Goal: Task Accomplishment & Management: Use online tool/utility

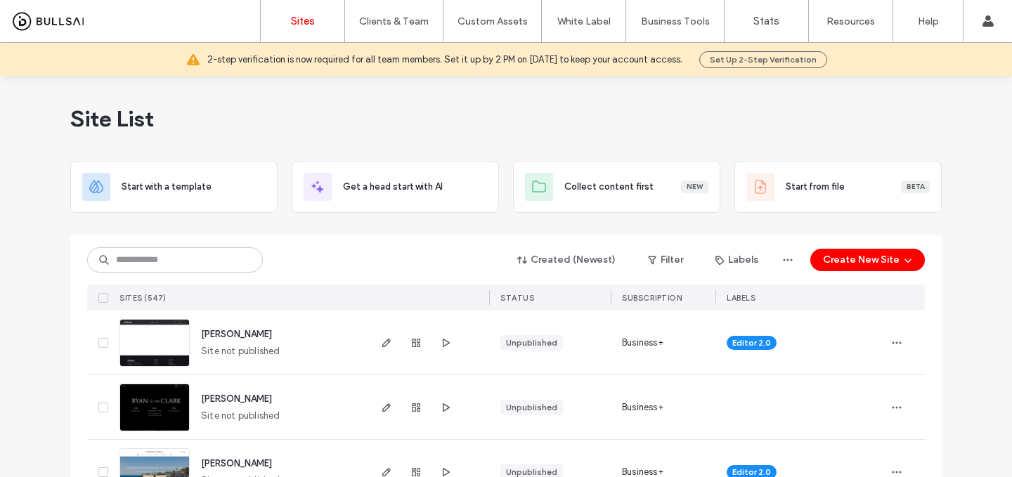
click at [242, 334] on span "debbie-woodruff" at bounding box center [236, 334] width 71 height 11
click at [219, 396] on span "ryan-clark" at bounding box center [236, 398] width 71 height 11
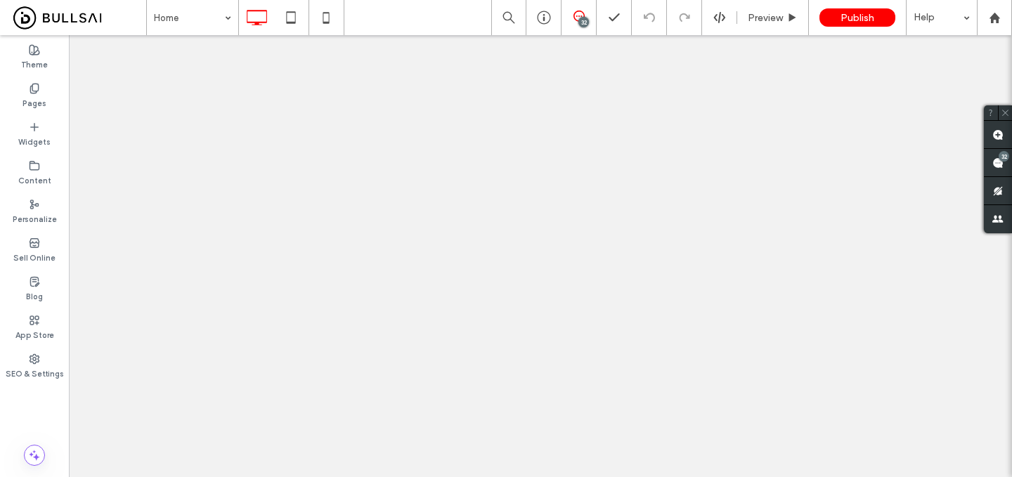
type input "*******"
type input "**"
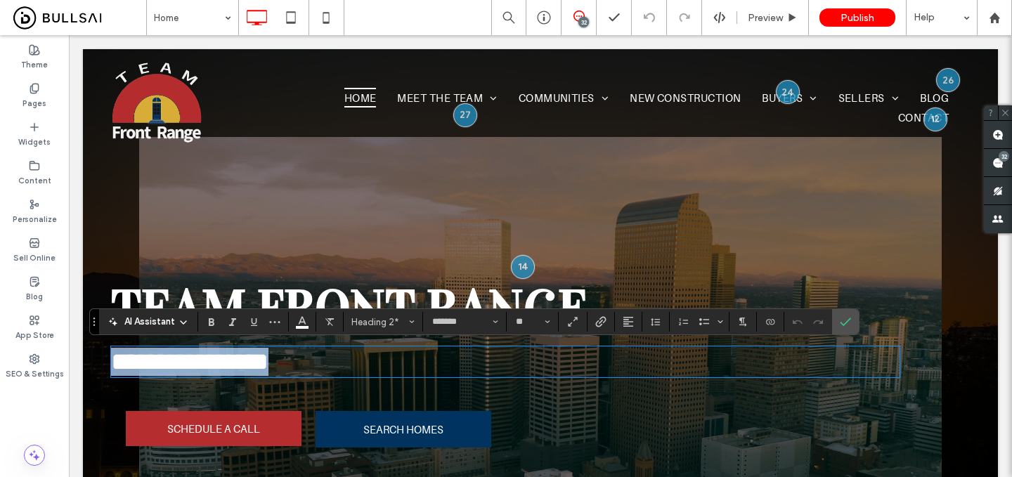
click at [268, 367] on span "**********" at bounding box center [189, 361] width 157 height 25
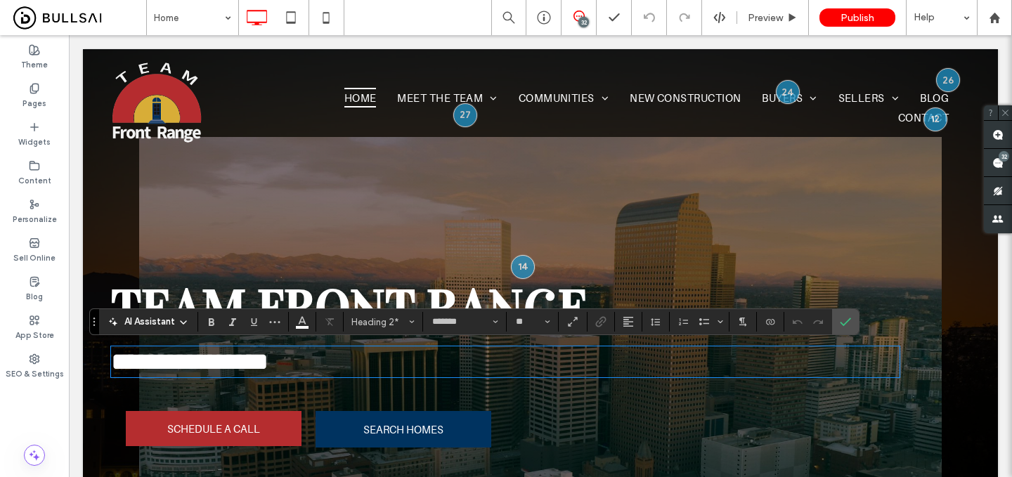
click at [391, 292] on span "TEAM FRONT RANGE" at bounding box center [349, 309] width 477 height 62
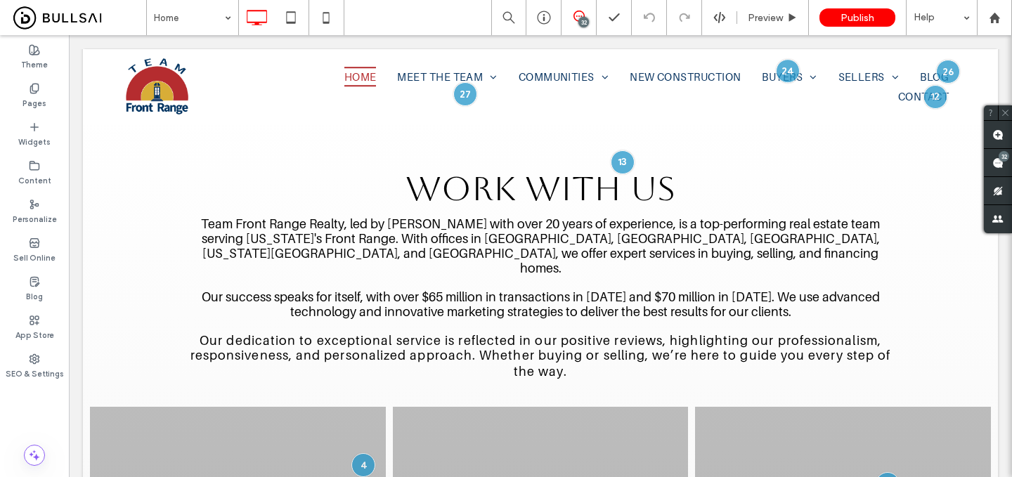
scroll to position [1564, 0]
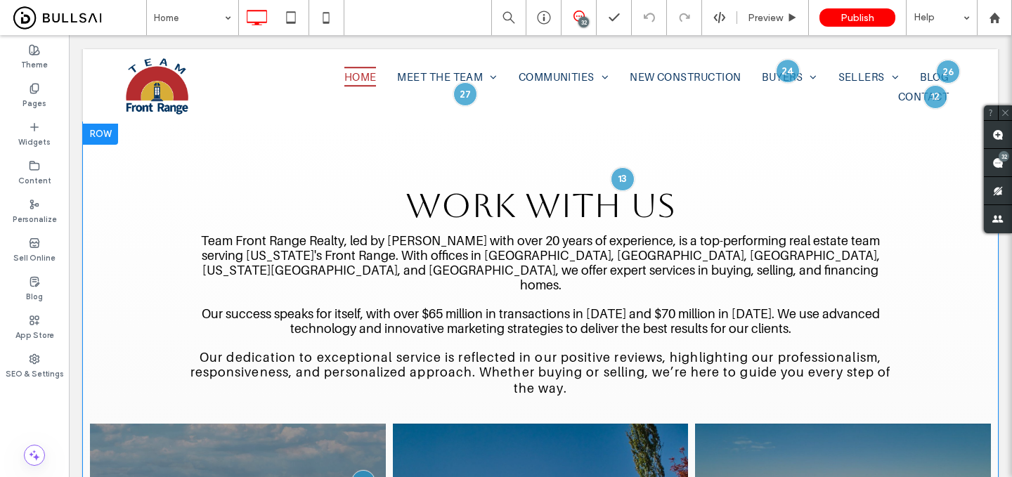
click at [534, 197] on span "WORK WITH US" at bounding box center [540, 204] width 270 height 39
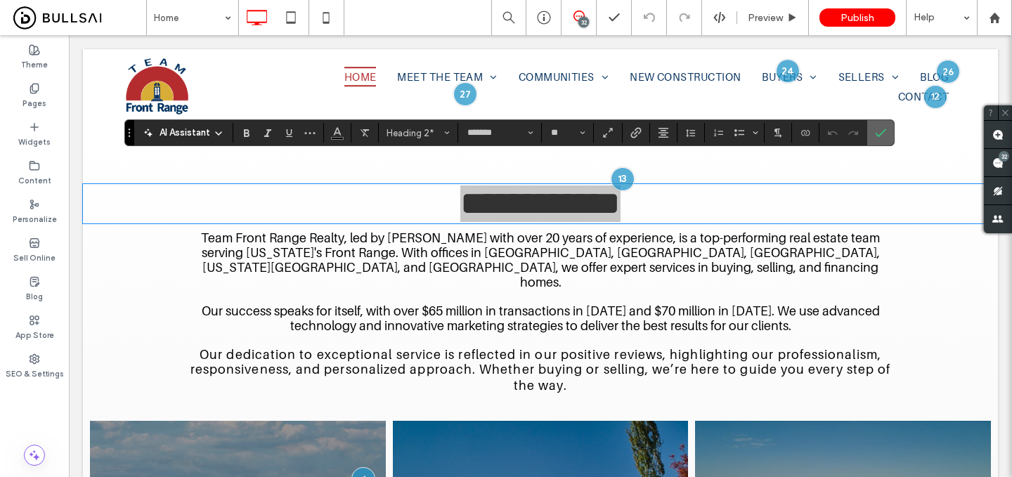
click at [887, 136] on label "Confirm" at bounding box center [880, 132] width 21 height 25
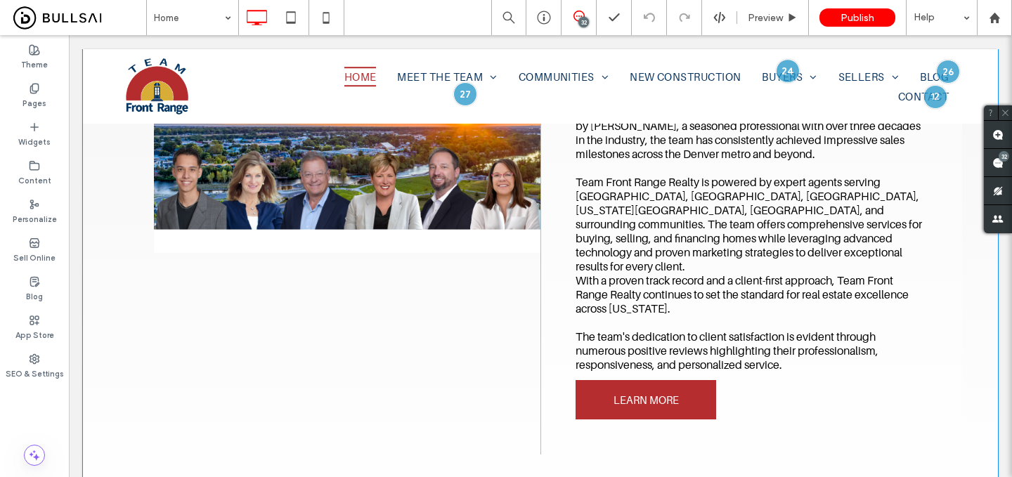
scroll to position [0, 0]
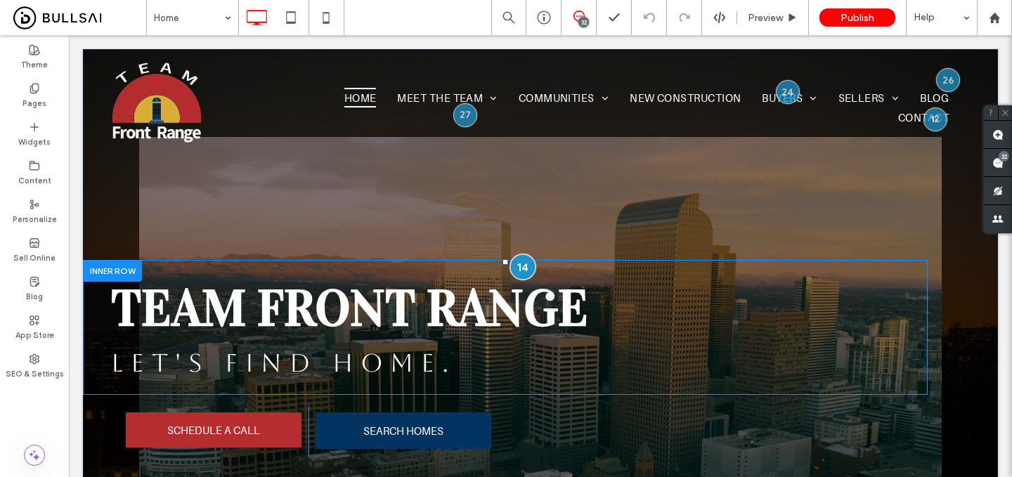
click at [517, 266] on div at bounding box center [522, 267] width 26 height 26
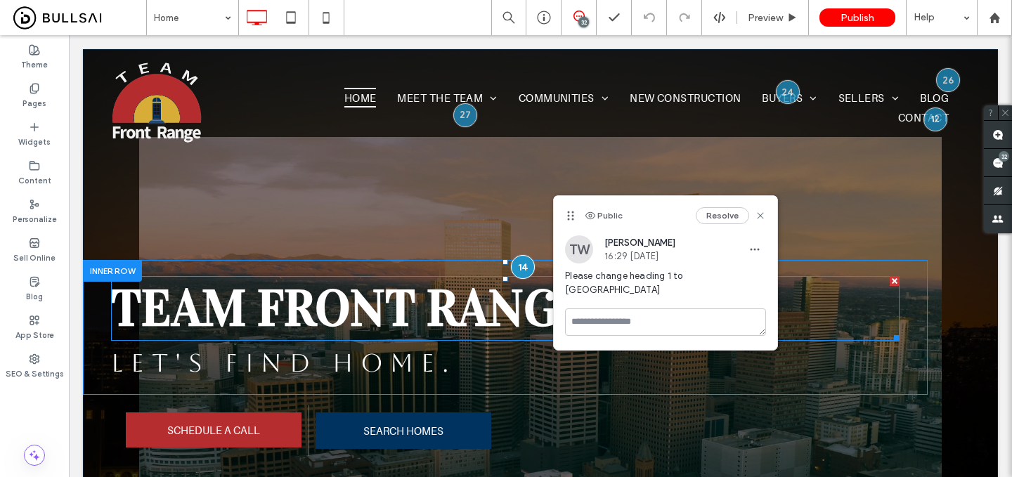
click at [451, 330] on span "TEAM FRONT RANGE" at bounding box center [349, 309] width 477 height 62
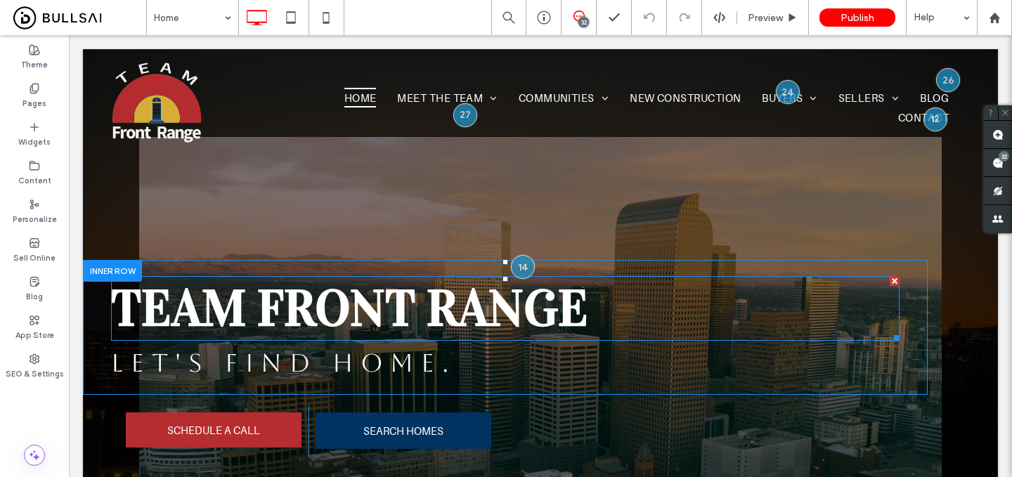
click at [449, 315] on span "TEAM FRONT RANGE" at bounding box center [349, 309] width 477 height 62
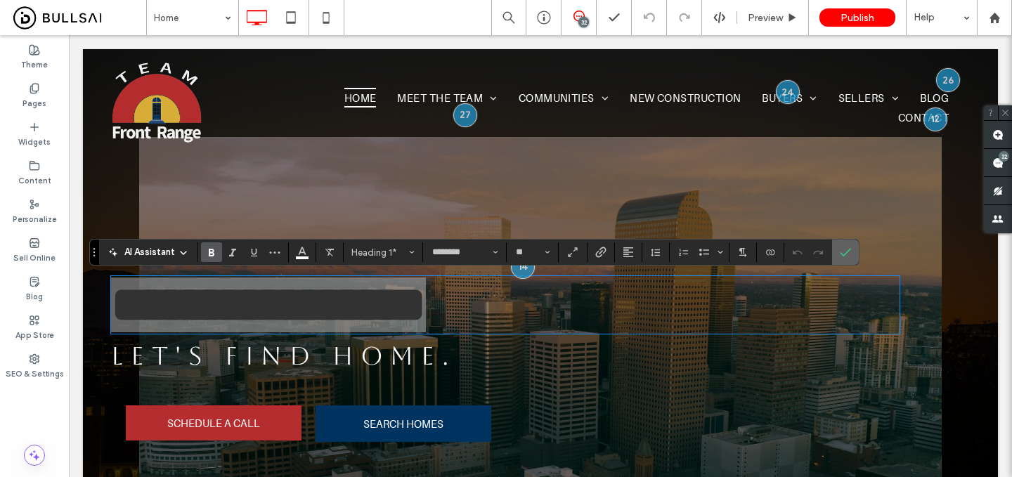
click at [849, 255] on icon "Confirm" at bounding box center [845, 252] width 11 height 11
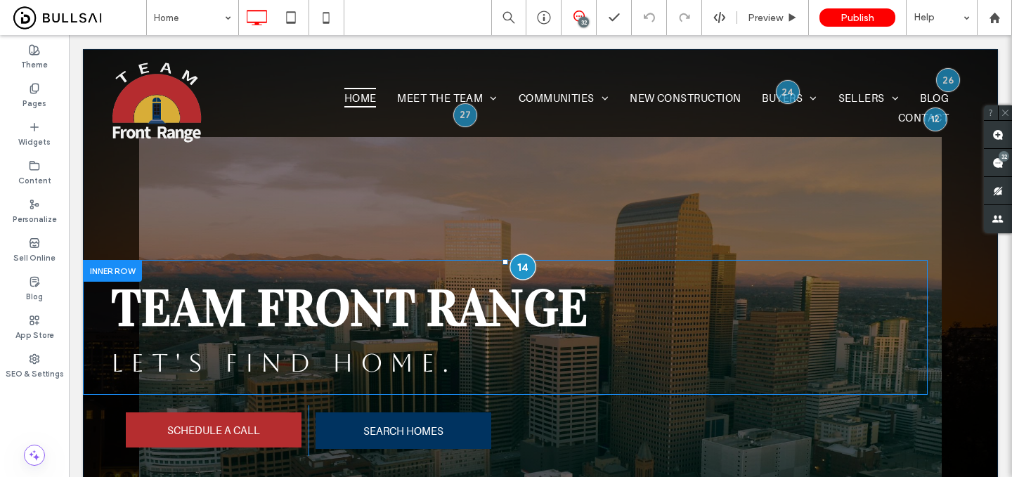
click at [523, 263] on div at bounding box center [522, 267] width 26 height 26
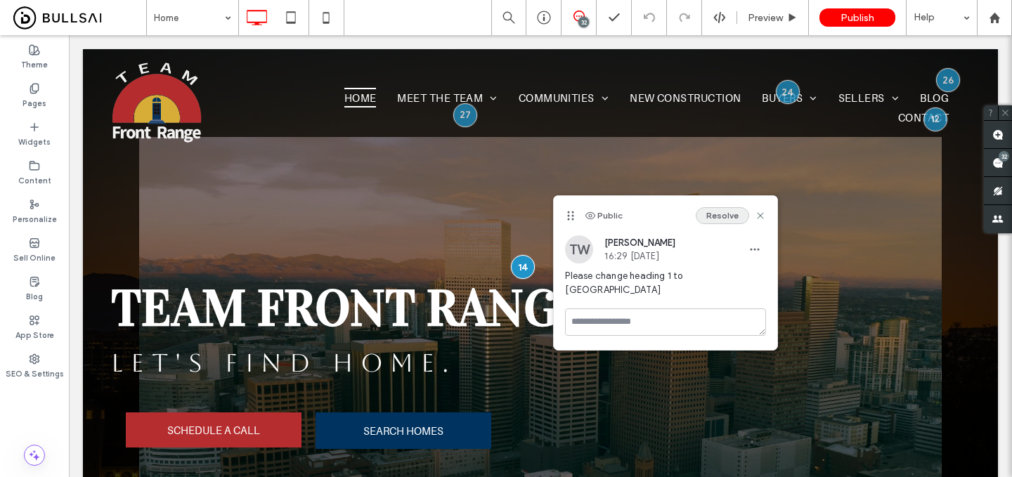
click at [729, 216] on button "Resolve" at bounding box center [722, 215] width 53 height 17
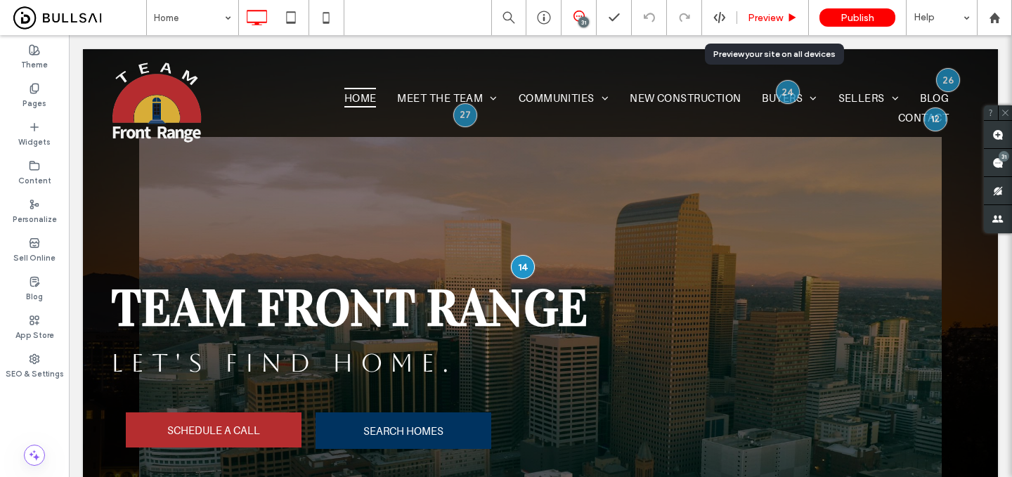
click at [770, 19] on span "Preview" at bounding box center [765, 18] width 35 height 12
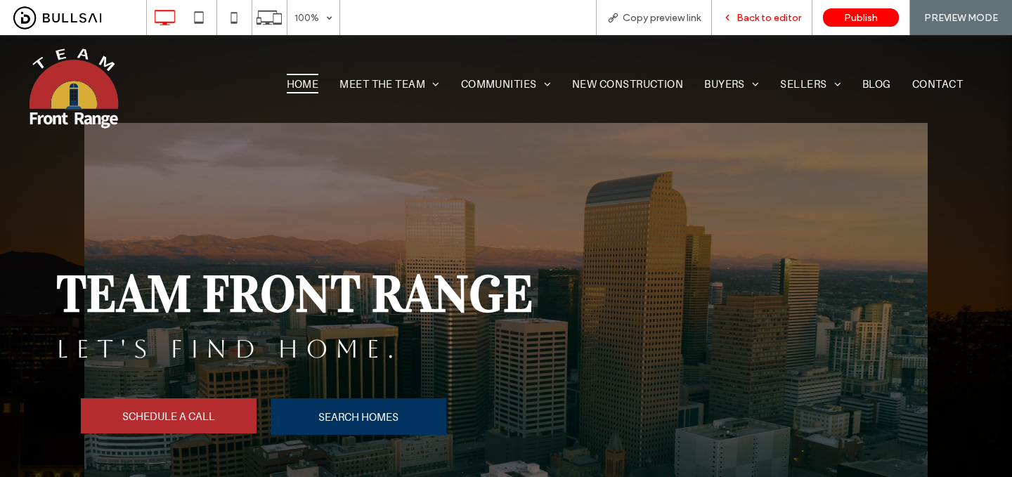
click at [788, 12] on span "Back to editor" at bounding box center [768, 18] width 65 height 12
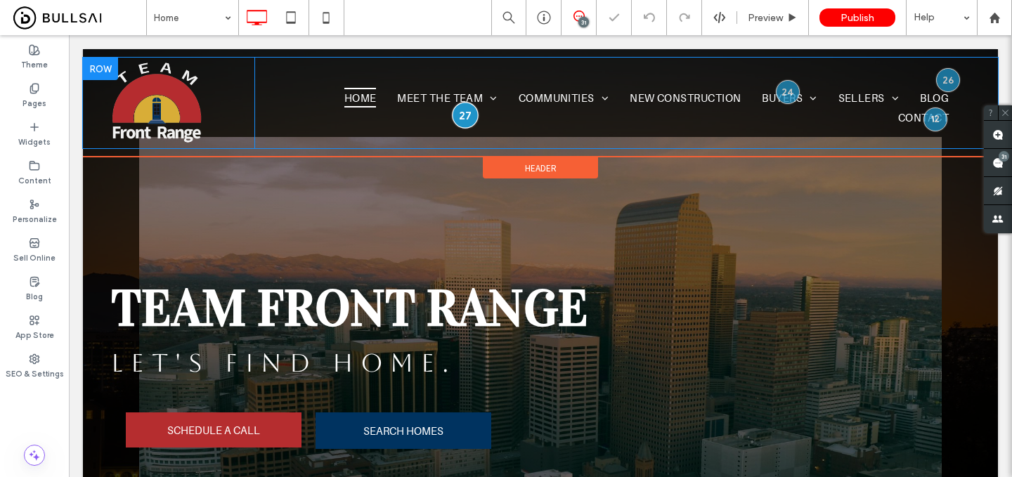
click at [463, 114] on div at bounding box center [465, 115] width 26 height 26
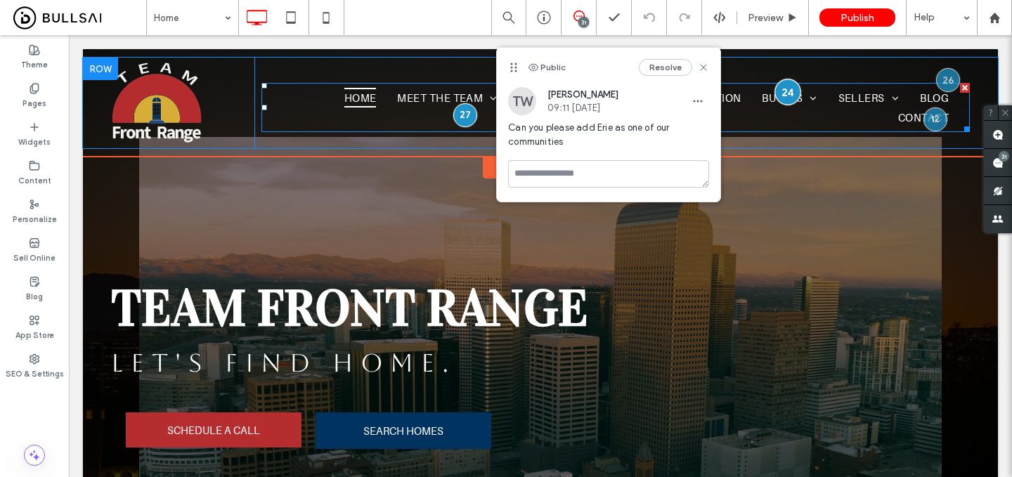
click at [790, 93] on div at bounding box center [787, 92] width 26 height 26
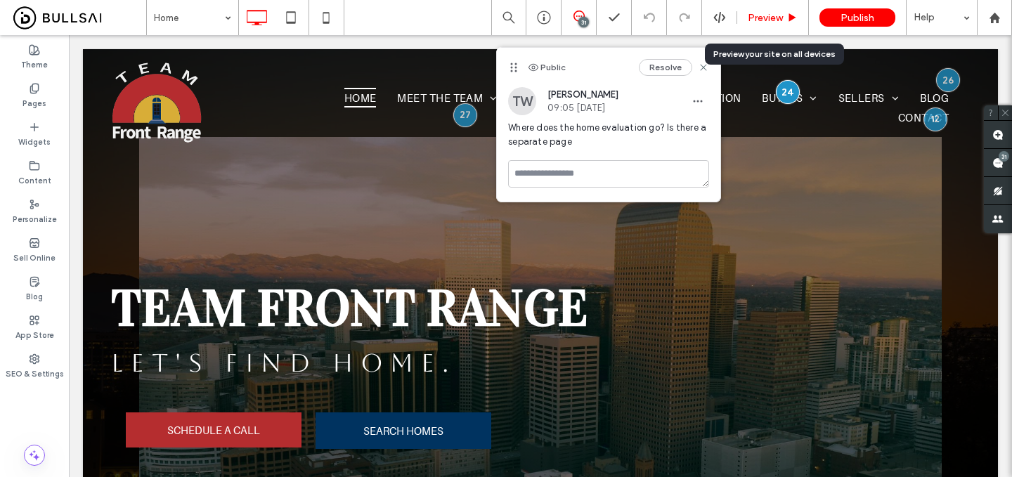
click at [770, 9] on div "Preview" at bounding box center [773, 17] width 72 height 35
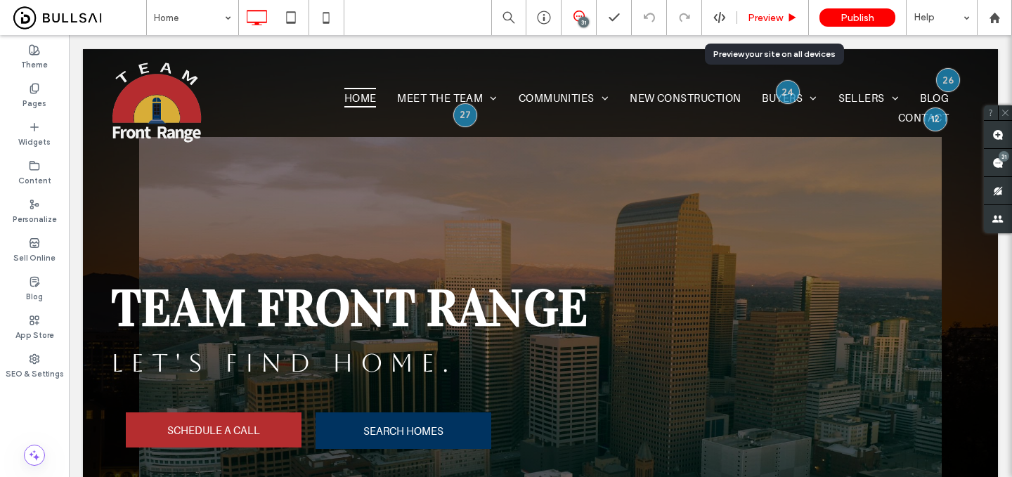
click at [767, 18] on span "Preview" at bounding box center [765, 18] width 35 height 12
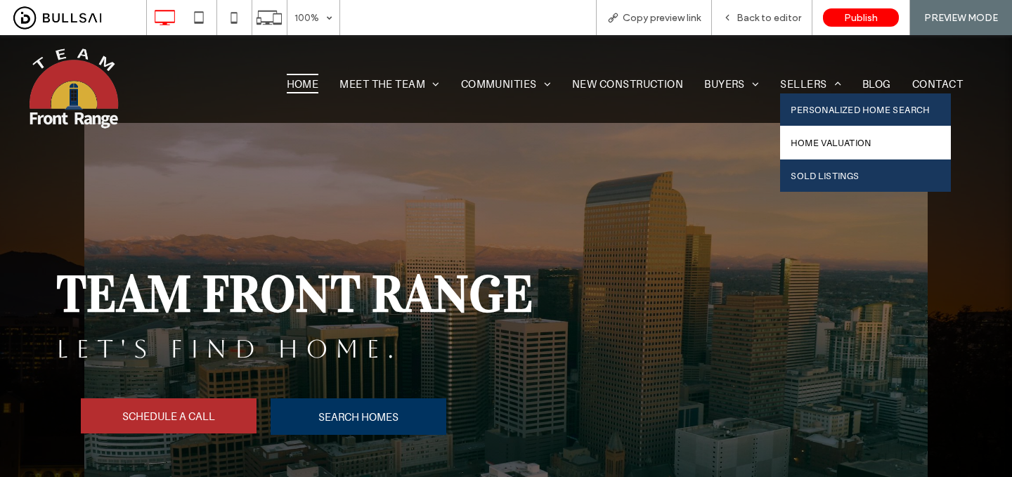
click at [804, 138] on span "Home Valuation" at bounding box center [830, 142] width 80 height 11
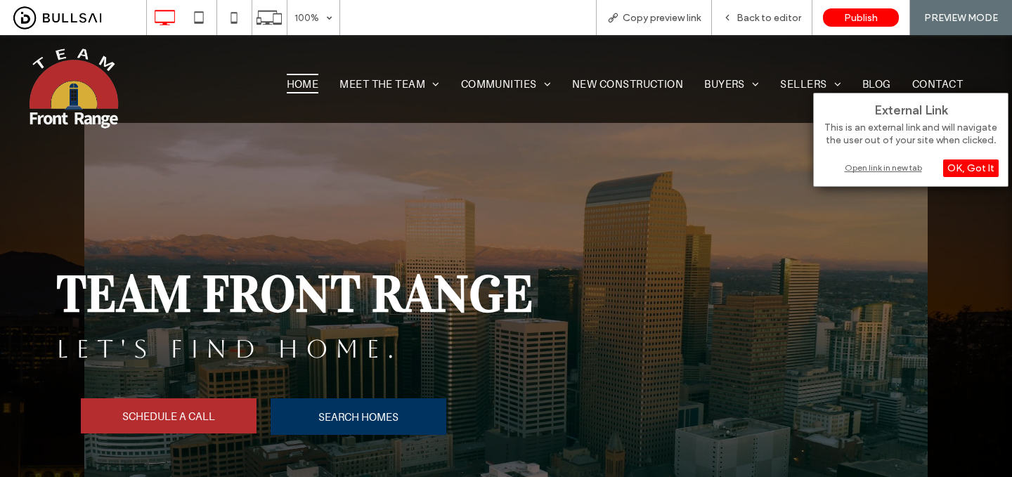
click at [869, 165] on div "Open link in new tab" at bounding box center [911, 167] width 176 height 15
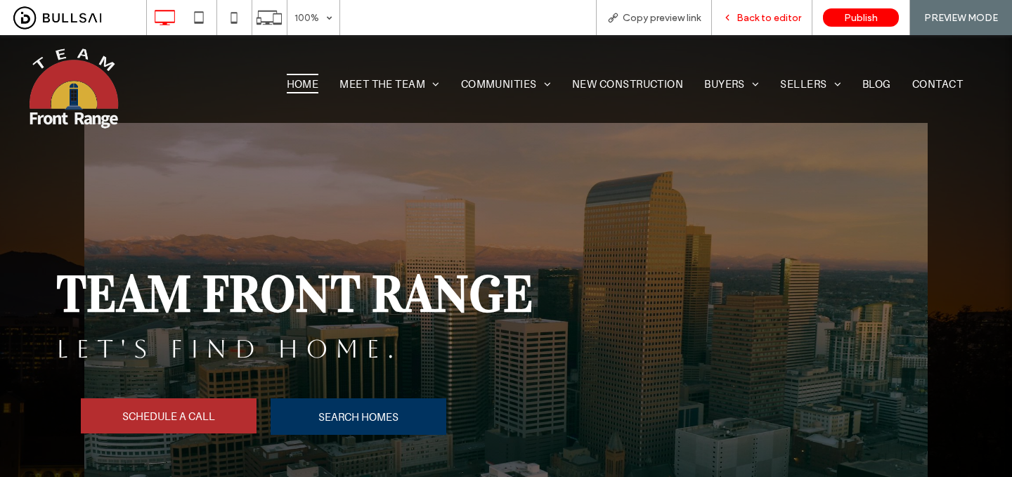
click at [774, 22] on span "Back to editor" at bounding box center [768, 18] width 65 height 12
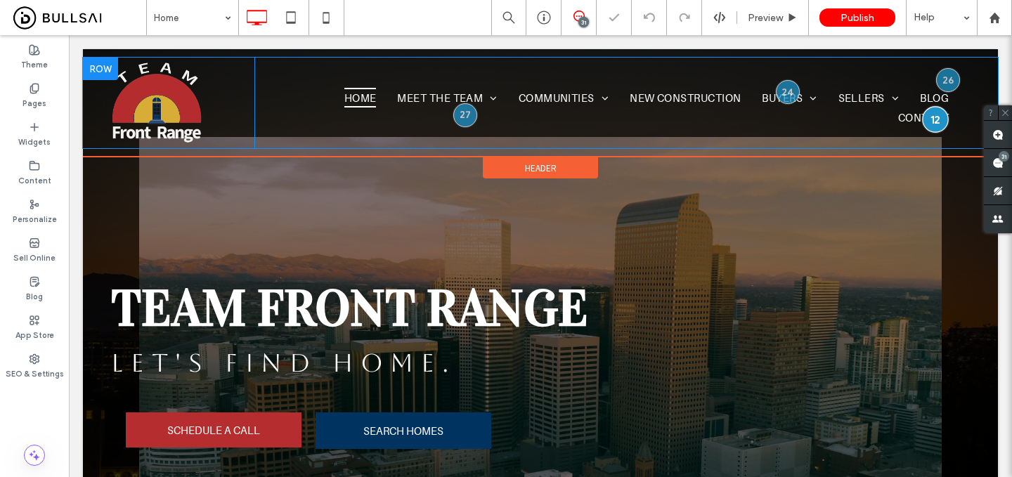
click at [940, 118] on div at bounding box center [935, 119] width 26 height 26
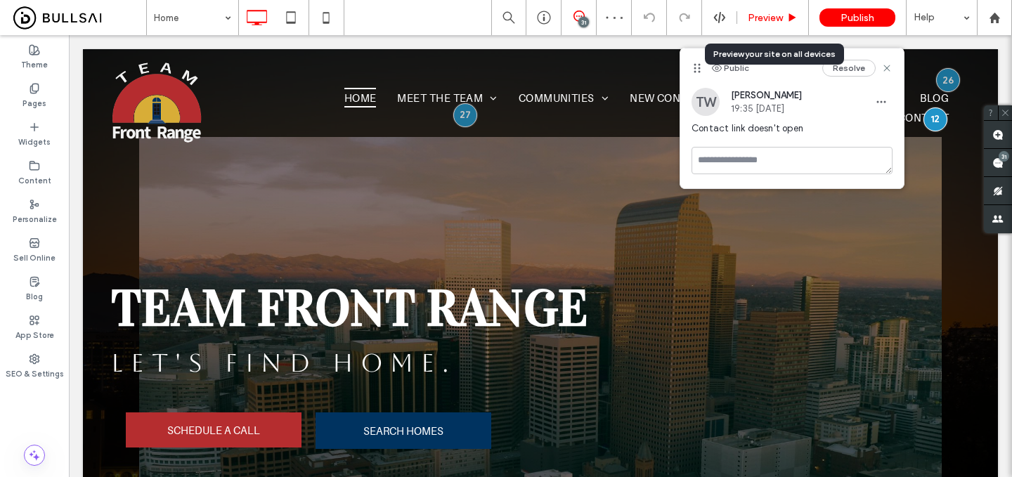
click at [790, 18] on use at bounding box center [792, 17] width 7 height 8
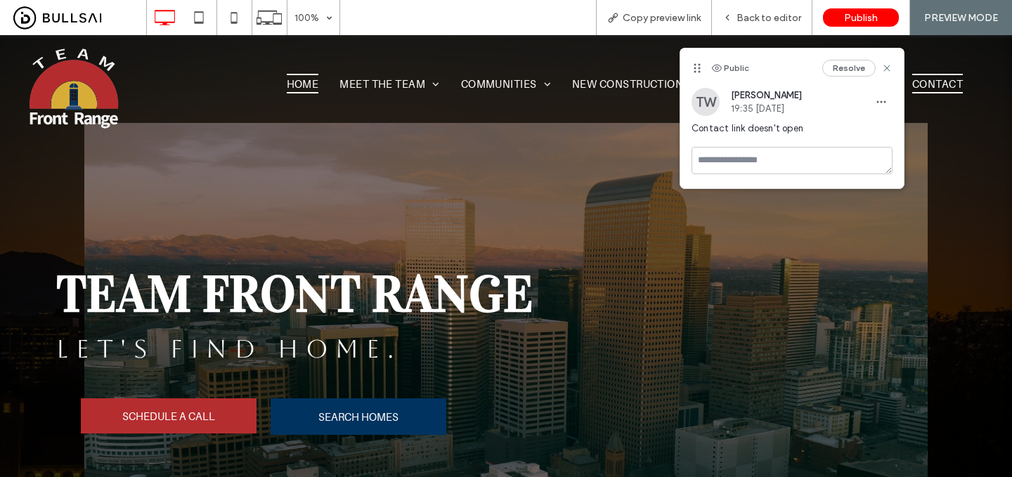
click at [953, 86] on span "Contact" at bounding box center [937, 84] width 51 height 20
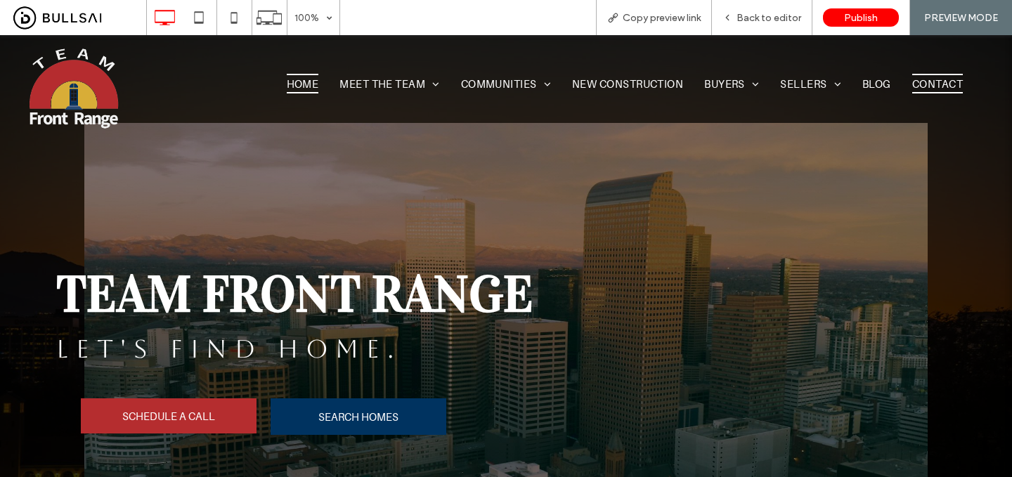
click at [924, 82] on span "Contact" at bounding box center [937, 84] width 51 height 20
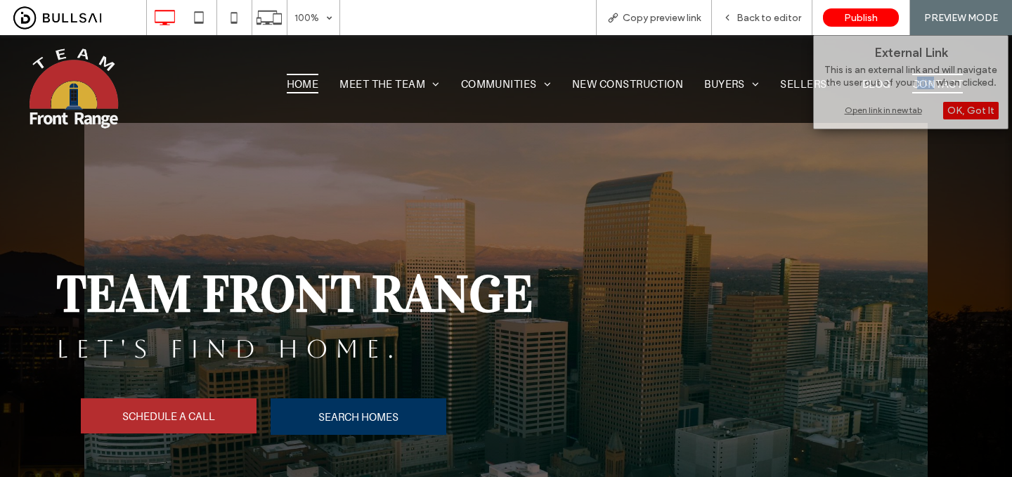
click at [924, 82] on div "This is an external link and will navigate the user out of your site when click…" at bounding box center [911, 78] width 176 height 29
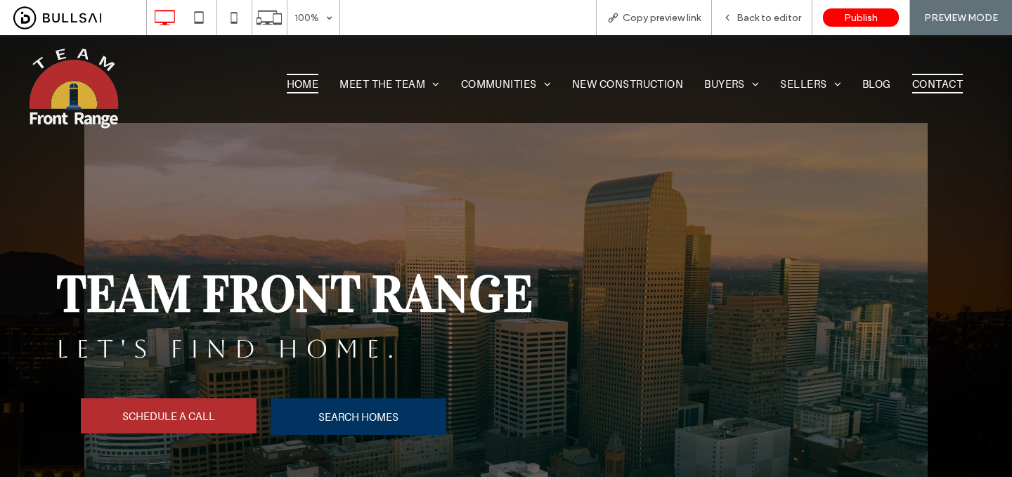
click at [924, 82] on span "Contact" at bounding box center [937, 84] width 51 height 20
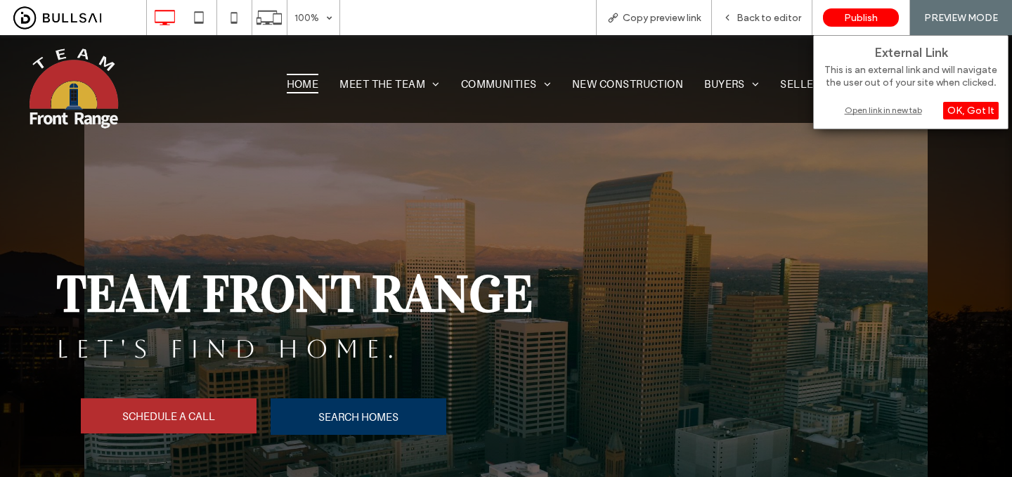
click at [889, 110] on div "Open link in new tab" at bounding box center [911, 110] width 176 height 15
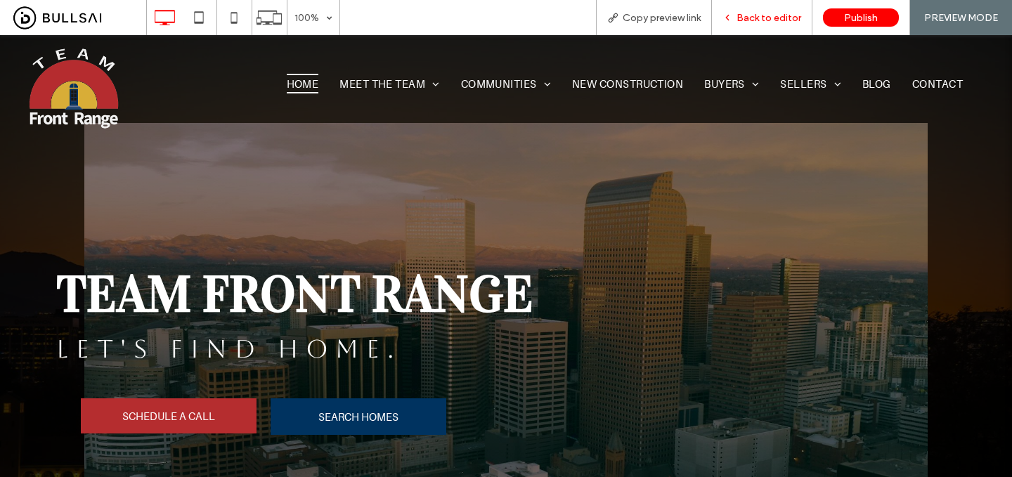
click at [776, 22] on span "Back to editor" at bounding box center [768, 18] width 65 height 12
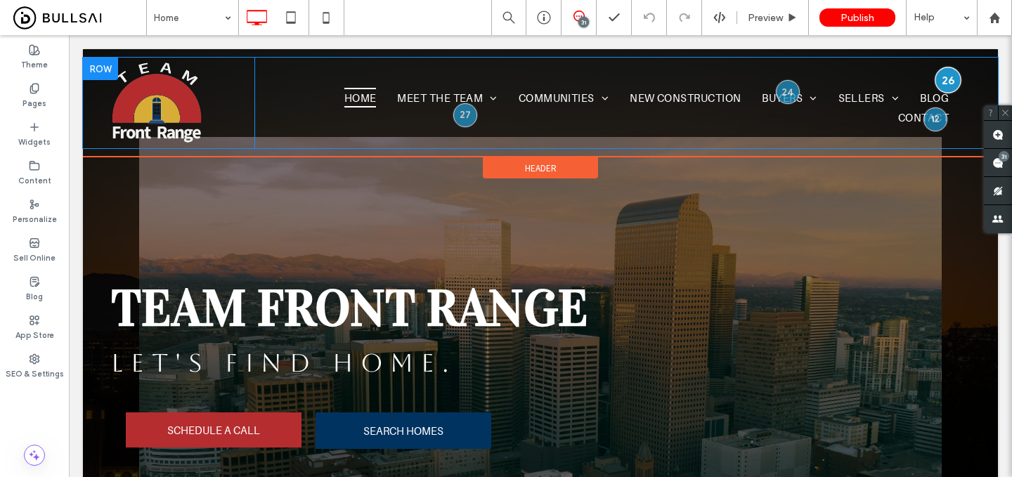
click at [947, 77] on div at bounding box center [947, 80] width 26 height 26
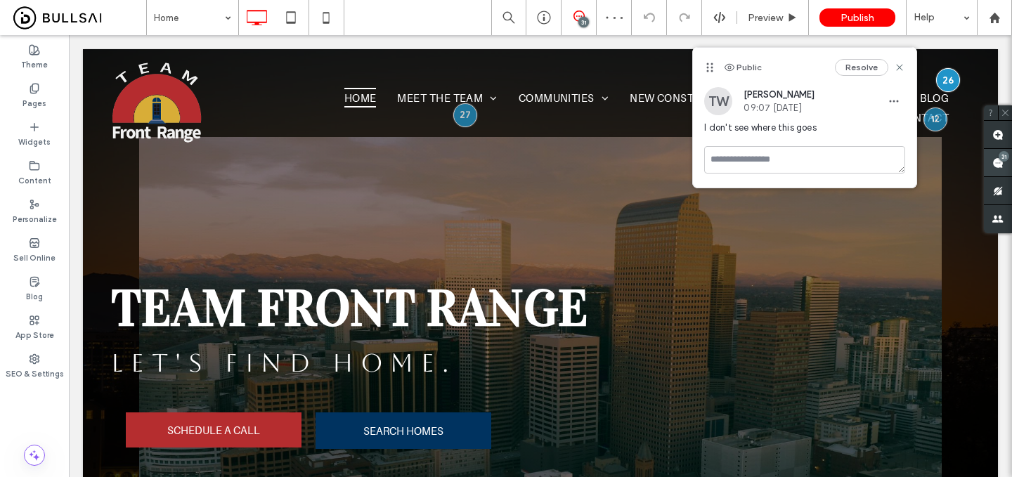
click at [1009, 167] on span at bounding box center [998, 162] width 28 height 27
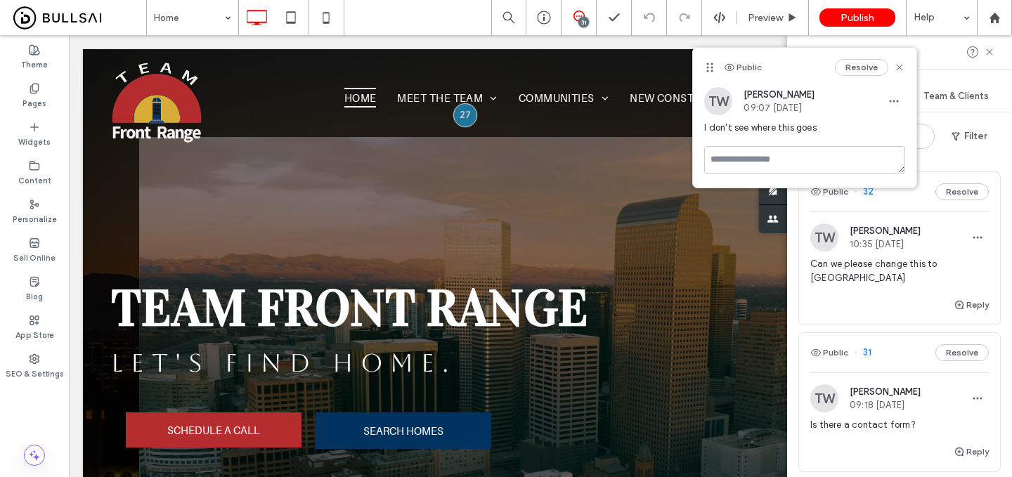
scroll to position [37, 0]
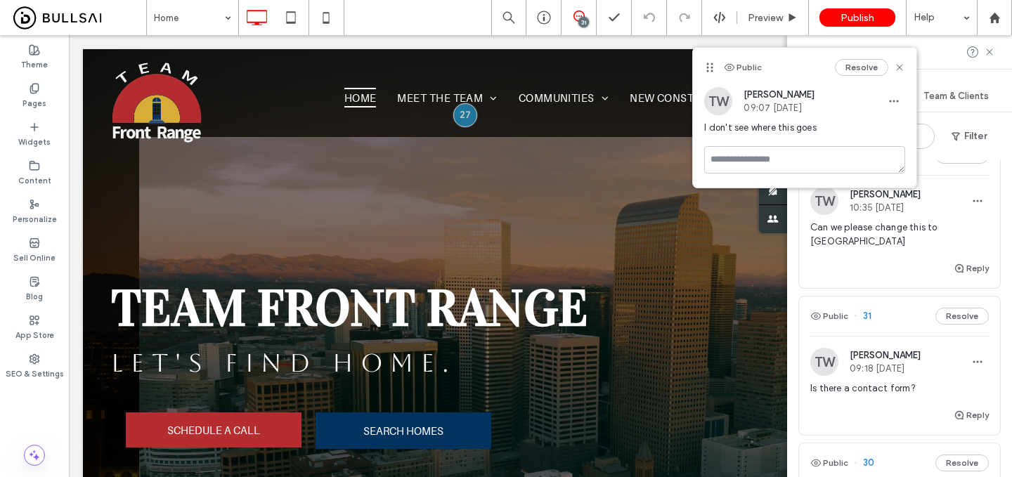
click at [891, 240] on div "Can we please change this to Englewood" at bounding box center [899, 240] width 178 height 39
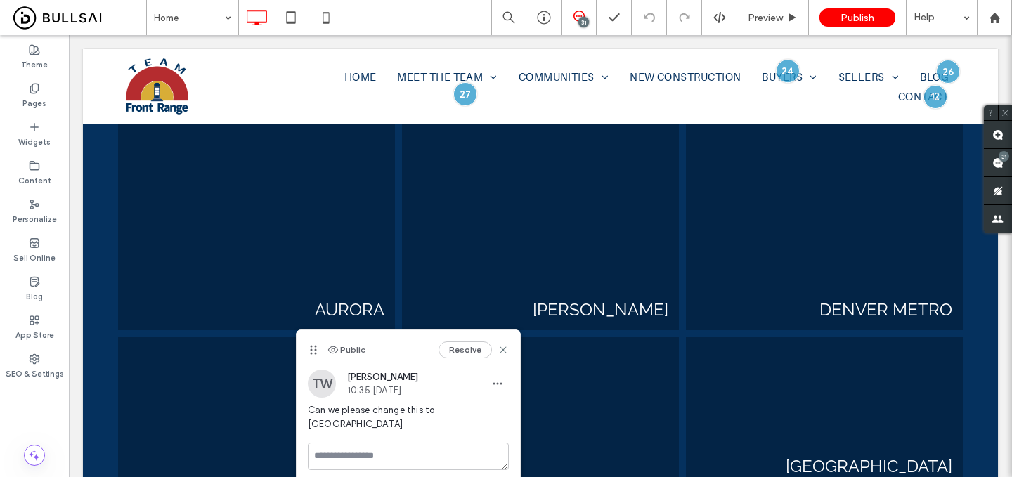
scroll to position [0, 0]
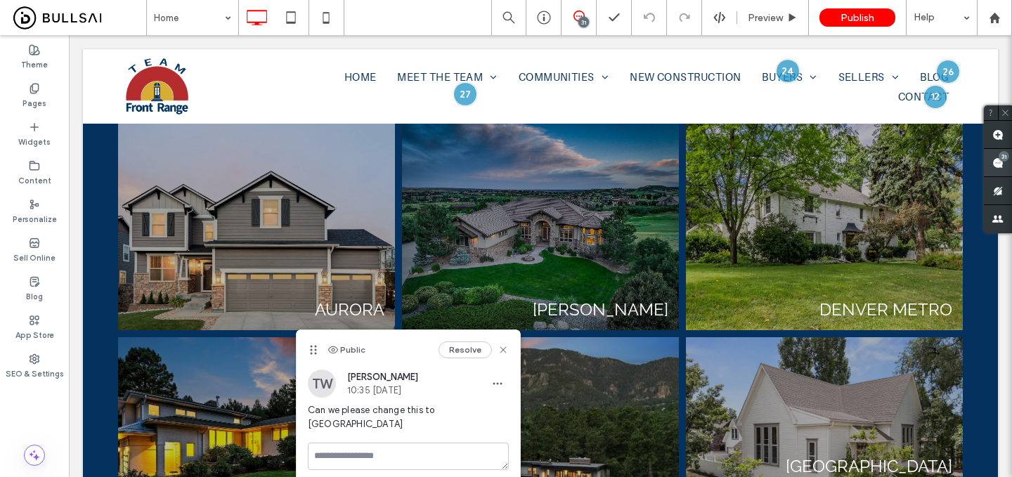
click at [1005, 159] on div "31" at bounding box center [1003, 156] width 11 height 11
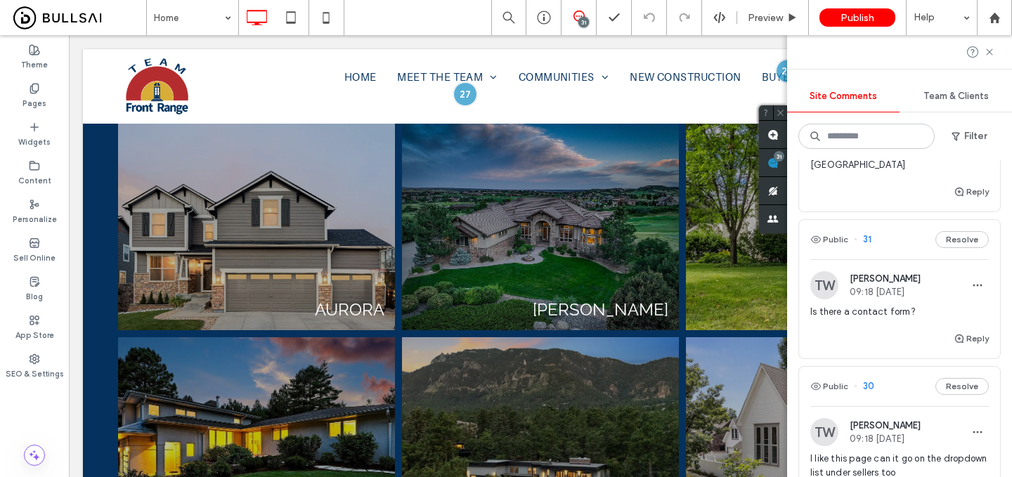
scroll to position [127, 0]
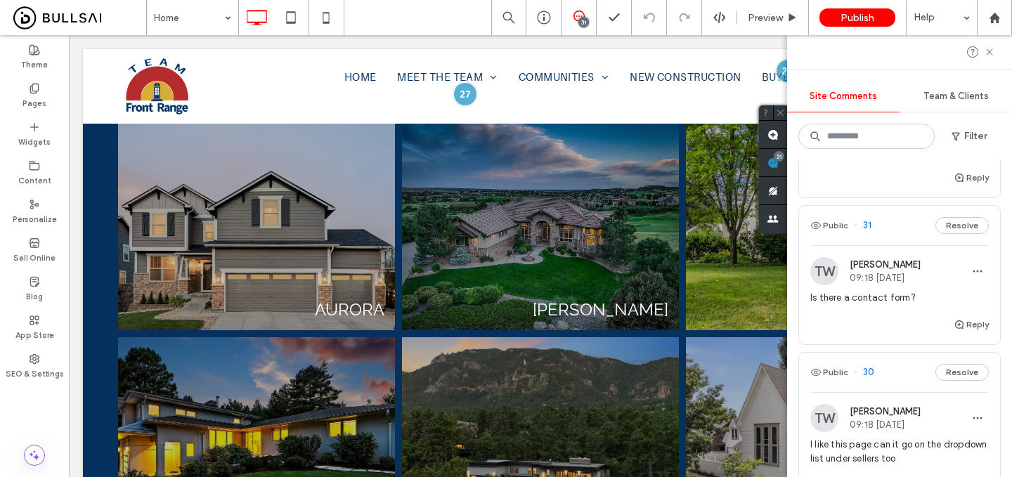
click at [904, 291] on span "Is there a contact form?" at bounding box center [899, 298] width 178 height 14
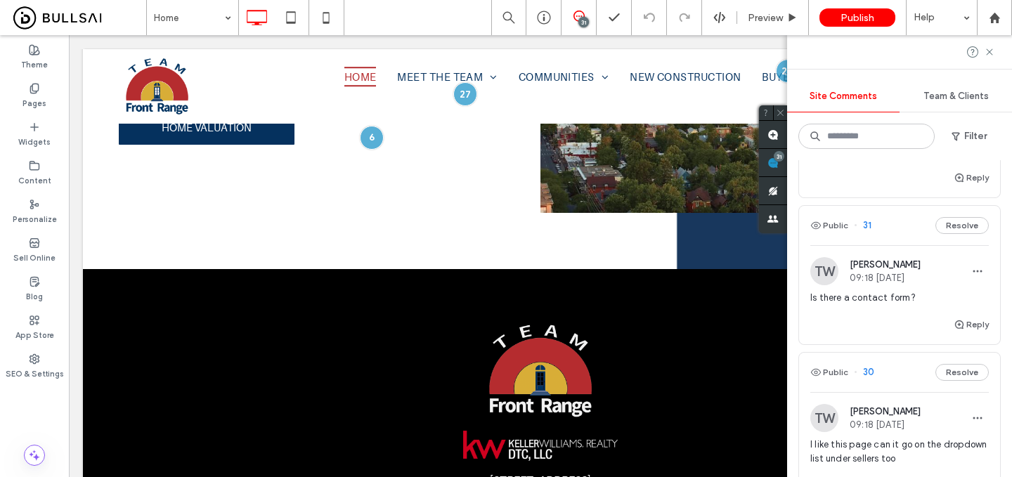
scroll to position [4198, 0]
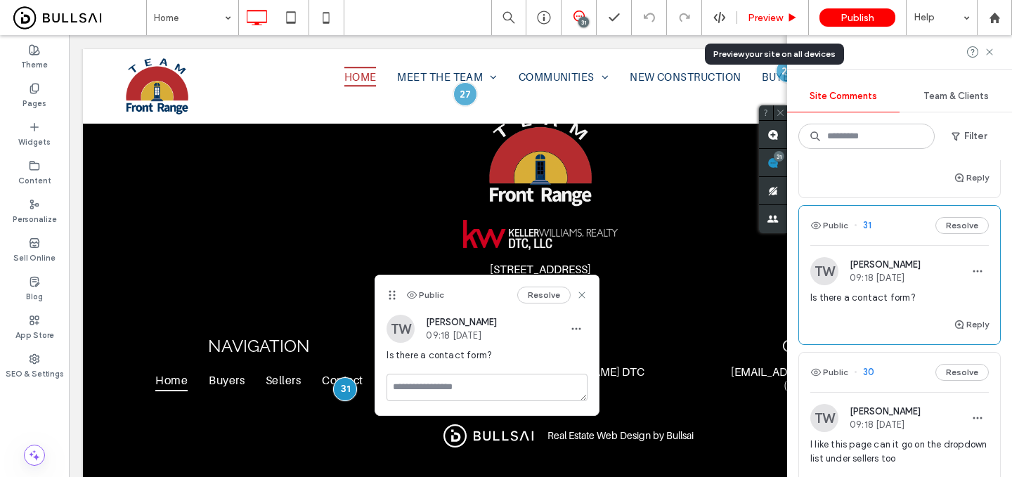
click at [756, 15] on span "Preview" at bounding box center [765, 18] width 35 height 12
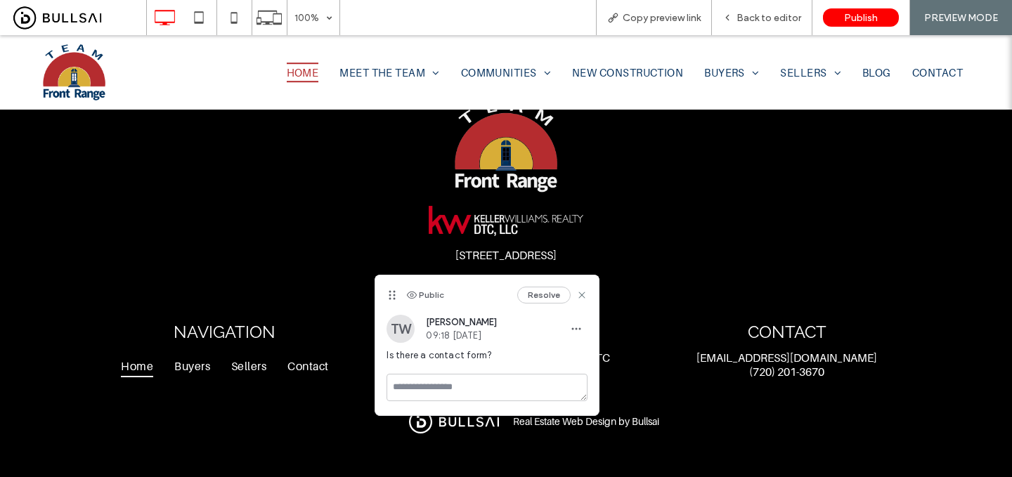
scroll to position [4170, 0]
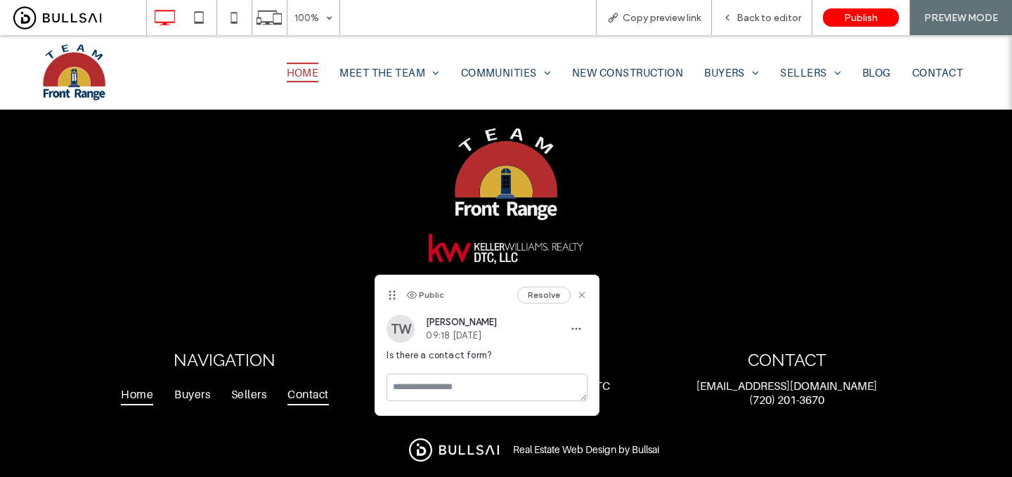
click at [295, 384] on span "Contact" at bounding box center [307, 394] width 41 height 21
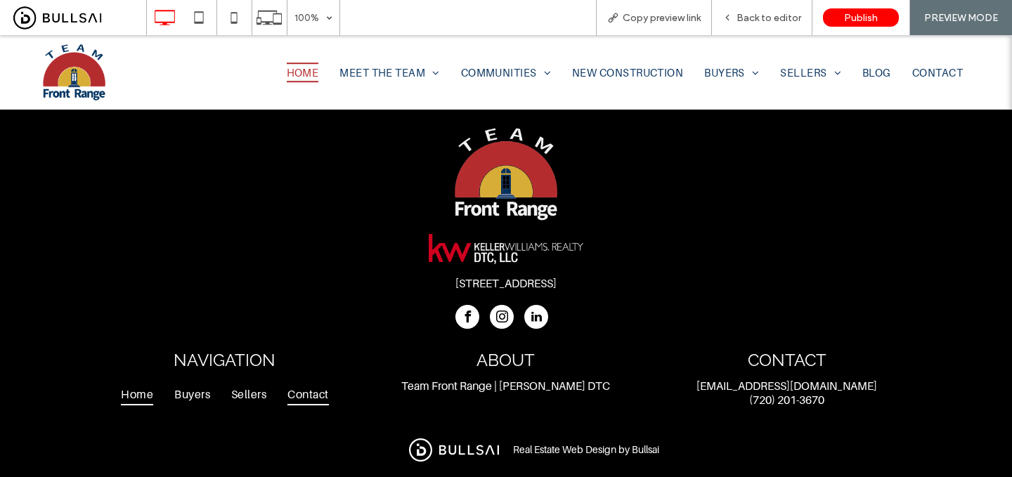
click at [315, 384] on span "Contact" at bounding box center [307, 394] width 41 height 21
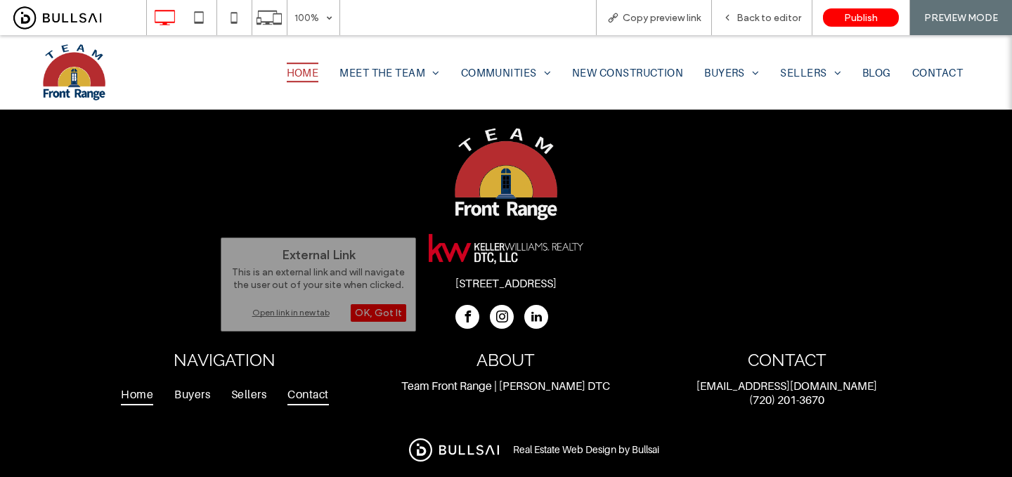
click at [315, 384] on span "Contact" at bounding box center [307, 394] width 41 height 21
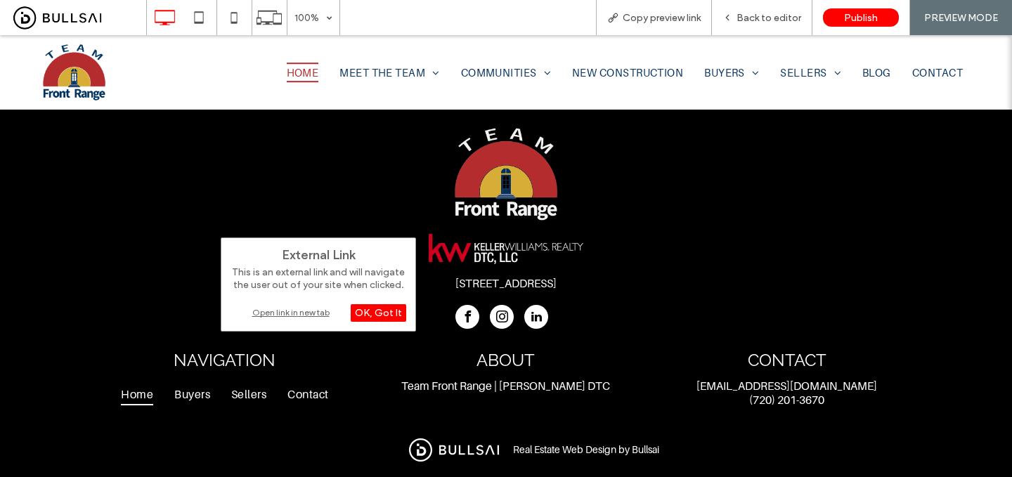
click at [313, 309] on div "Open link in new tab" at bounding box center [318, 312] width 176 height 15
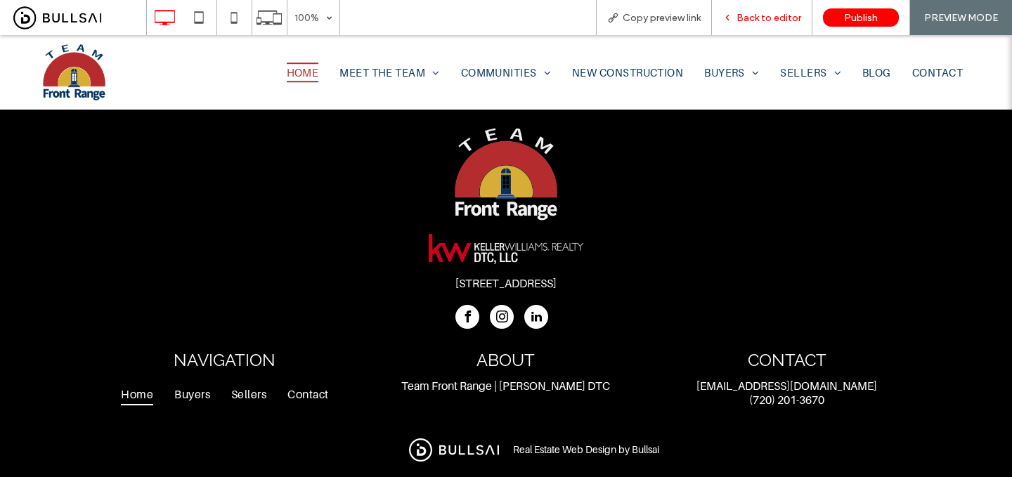
click at [784, 19] on span "Back to editor" at bounding box center [768, 18] width 65 height 12
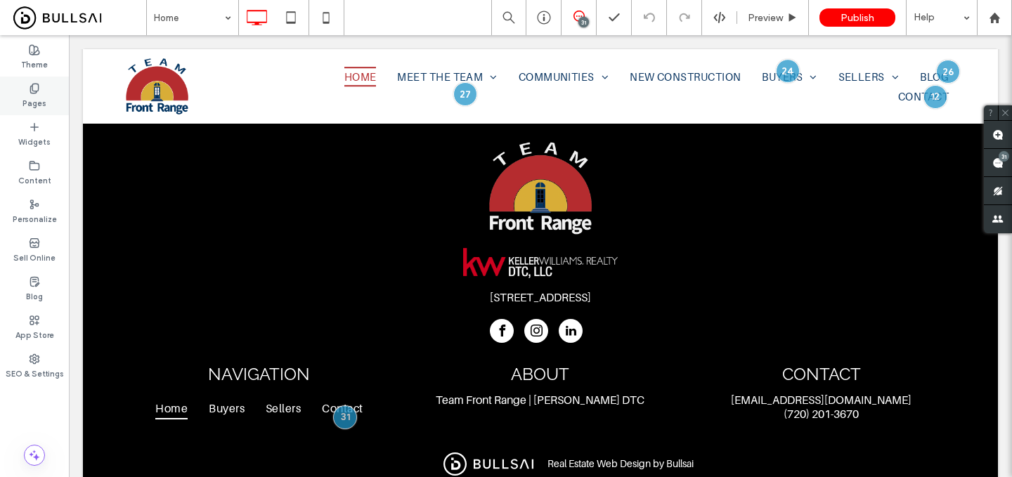
click at [31, 90] on icon at bounding box center [34, 88] width 11 height 11
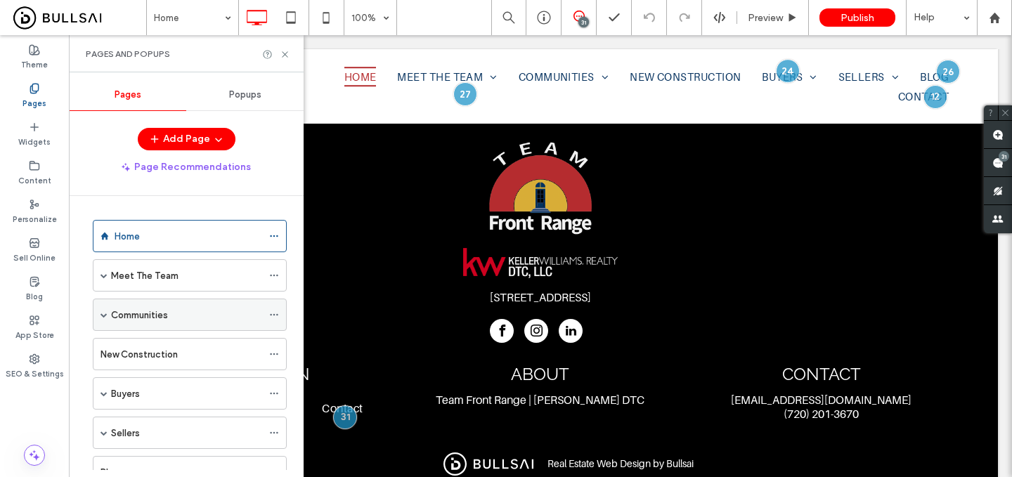
scroll to position [132, 0]
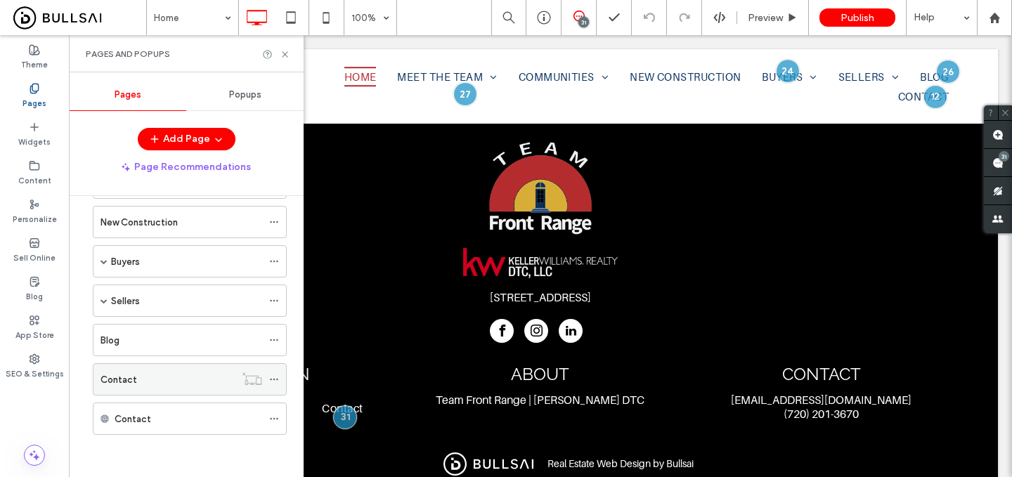
click at [273, 382] on icon at bounding box center [274, 379] width 10 height 10
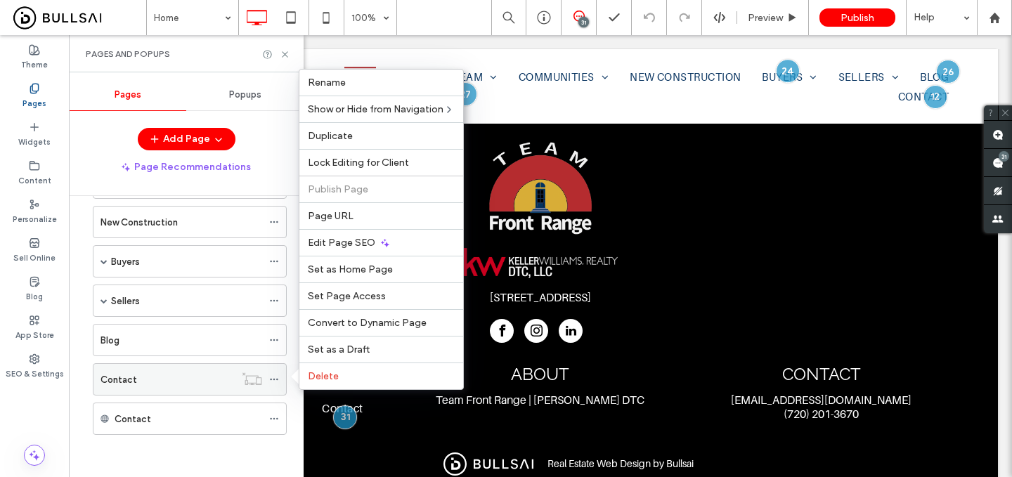
click at [226, 372] on div "Contact" at bounding box center [167, 379] width 134 height 15
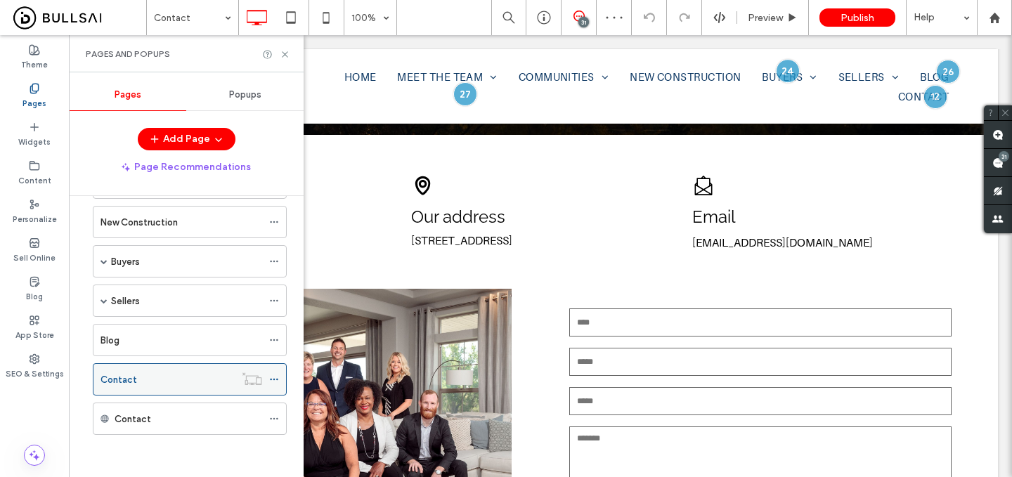
scroll to position [270, 0]
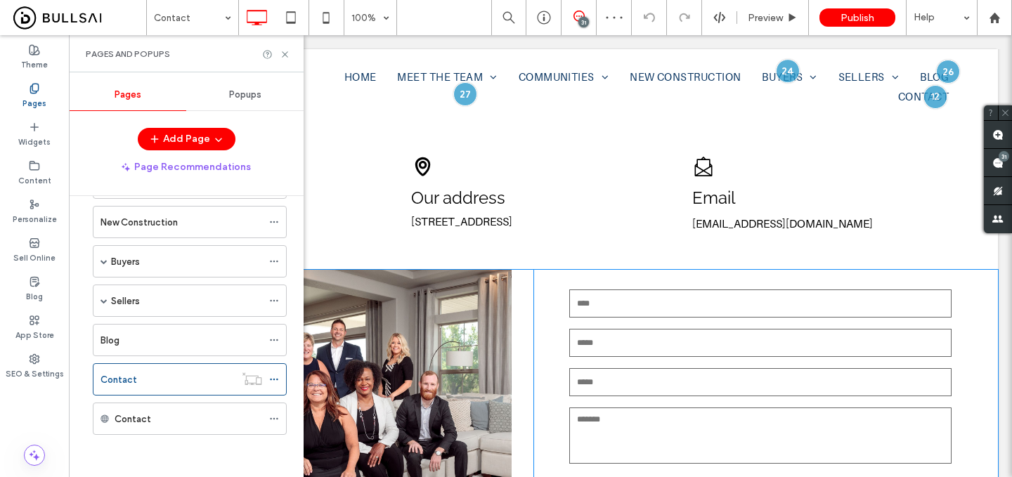
click at [462, 373] on div "Click To Paste" at bounding box center [326, 417] width 415 height 295
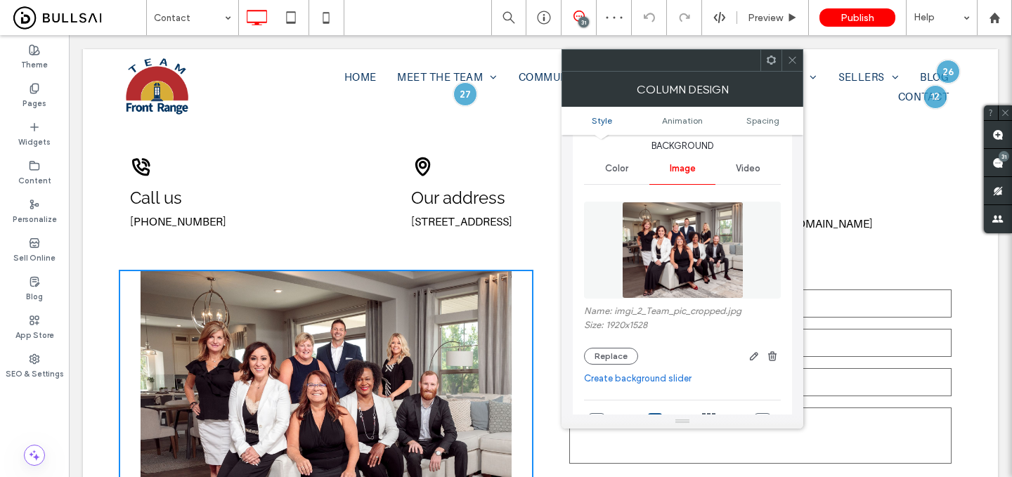
scroll to position [80, 0]
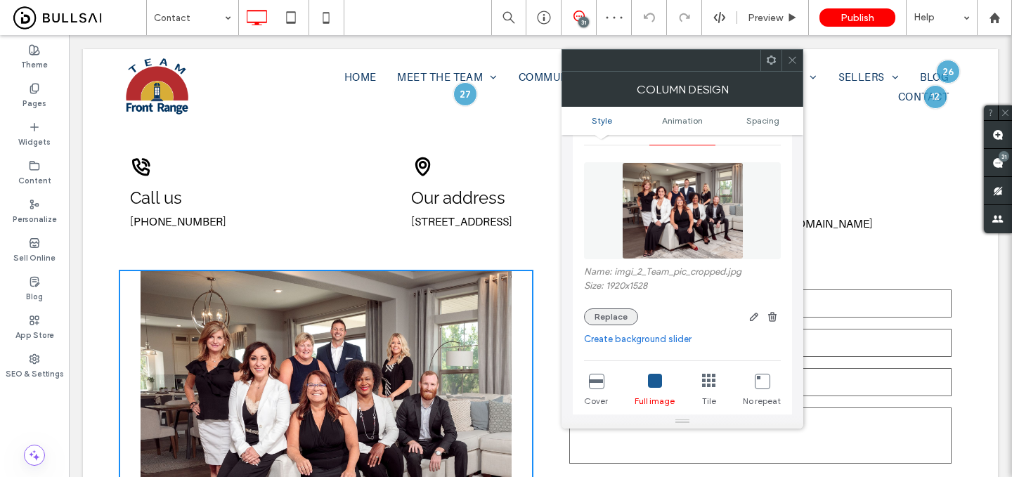
click at [618, 322] on button "Replace" at bounding box center [611, 316] width 54 height 17
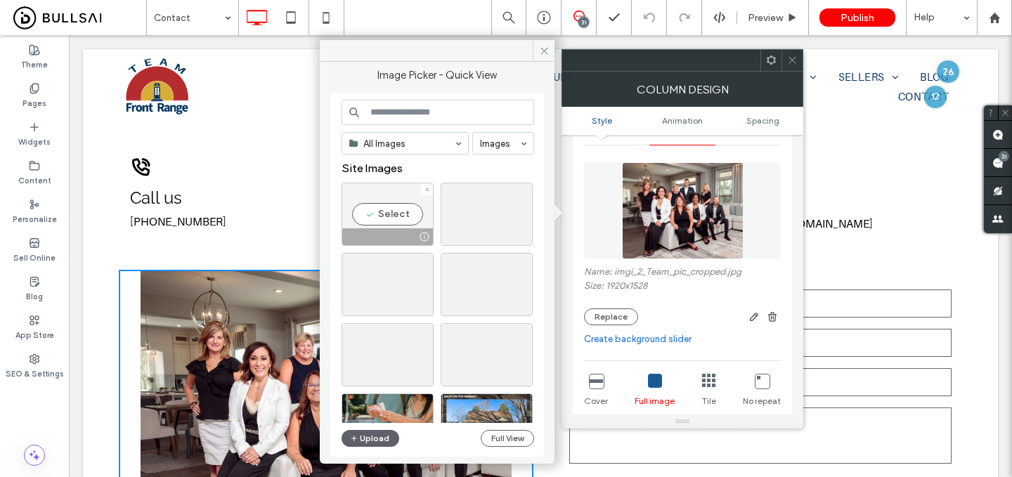
click at [400, 218] on div "Select" at bounding box center [387, 214] width 92 height 63
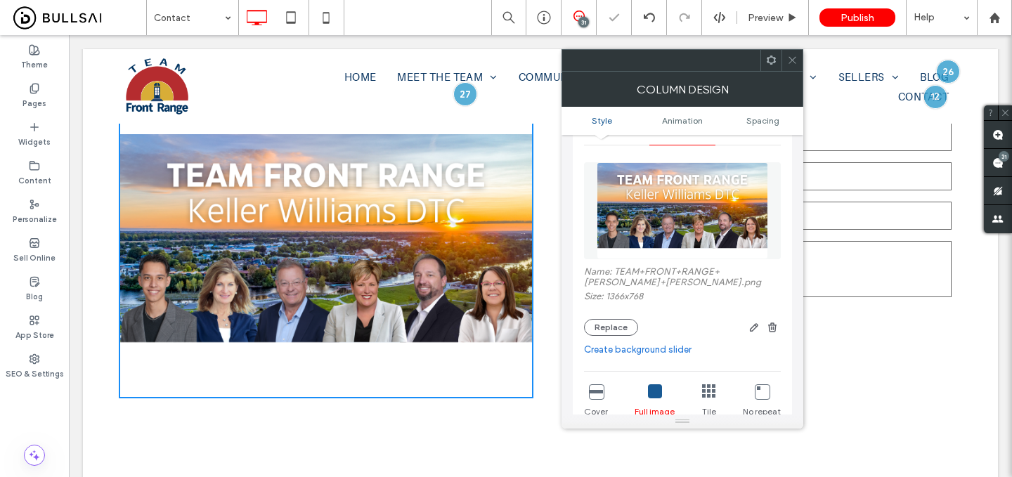
scroll to position [456, 0]
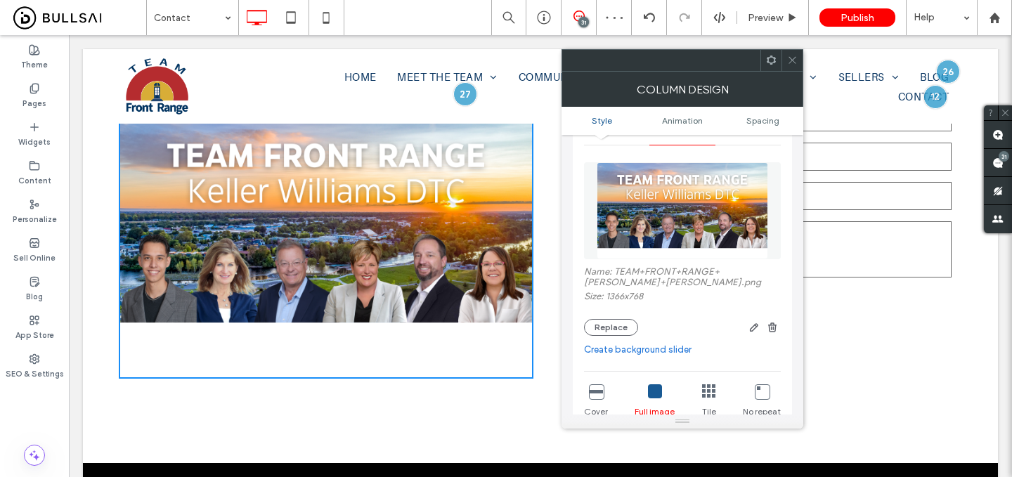
click at [788, 60] on icon at bounding box center [792, 60] width 11 height 11
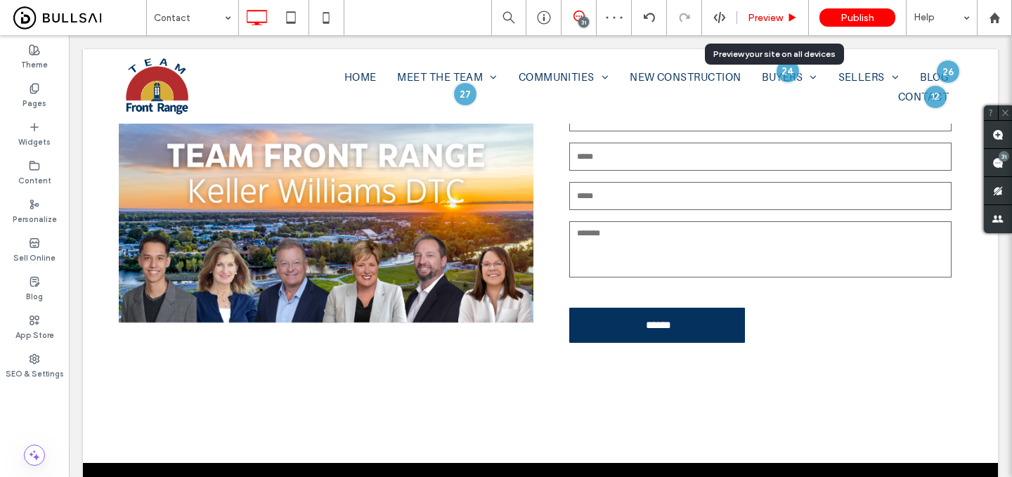
click at [772, 22] on span "Preview" at bounding box center [765, 18] width 35 height 12
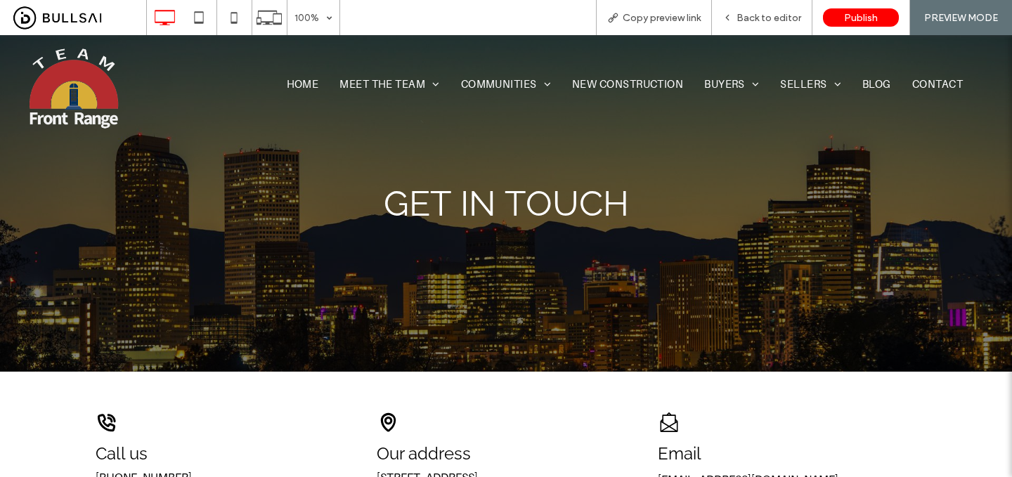
click at [98, 71] on img at bounding box center [73, 88] width 91 height 91
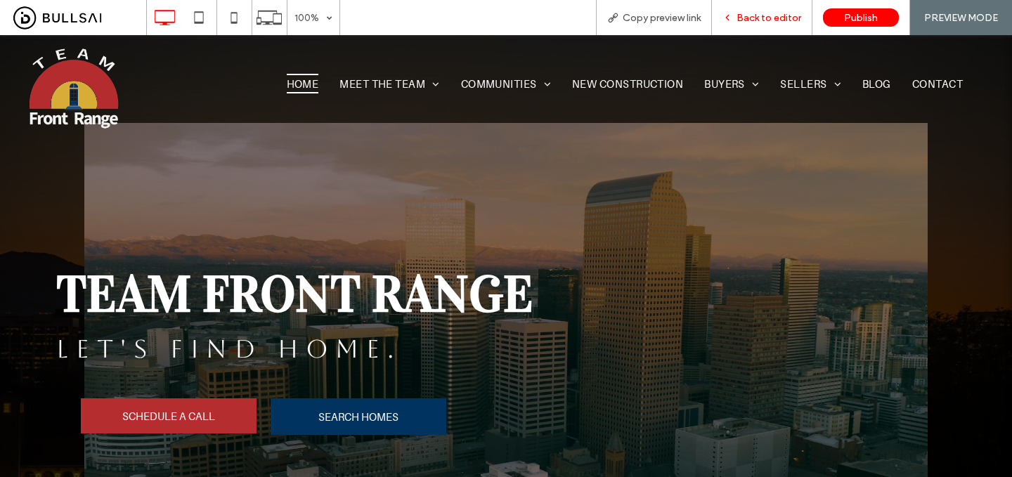
click at [779, 15] on span "Back to editor" at bounding box center [768, 18] width 65 height 12
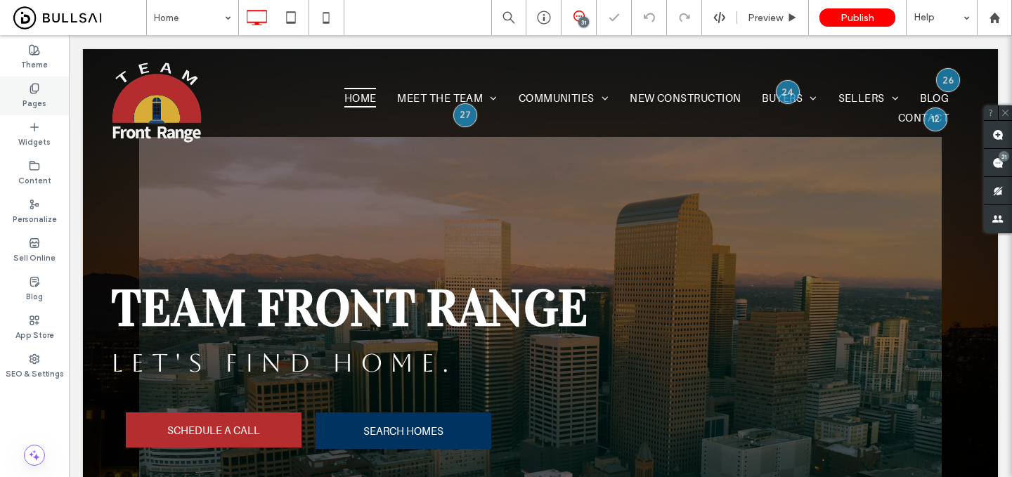
click at [28, 94] on label "Pages" at bounding box center [34, 101] width 24 height 15
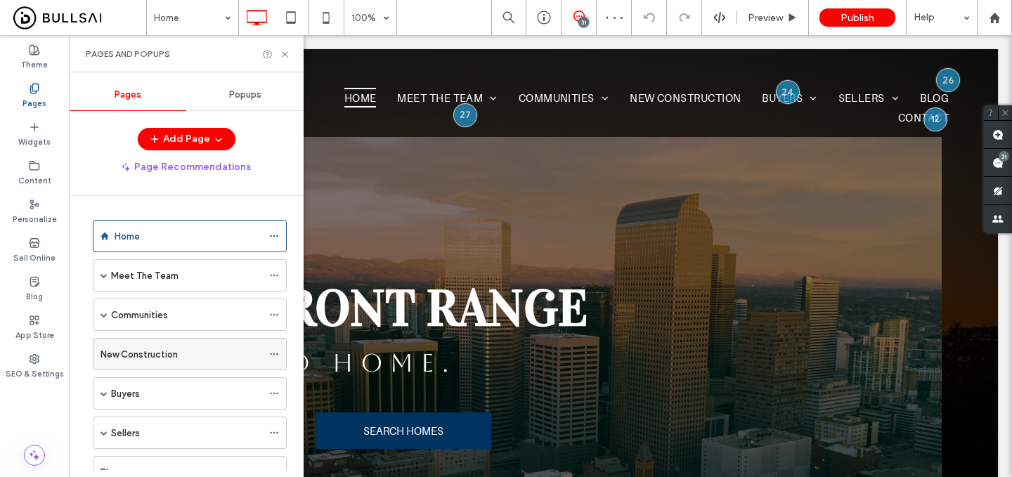
scroll to position [132, 0]
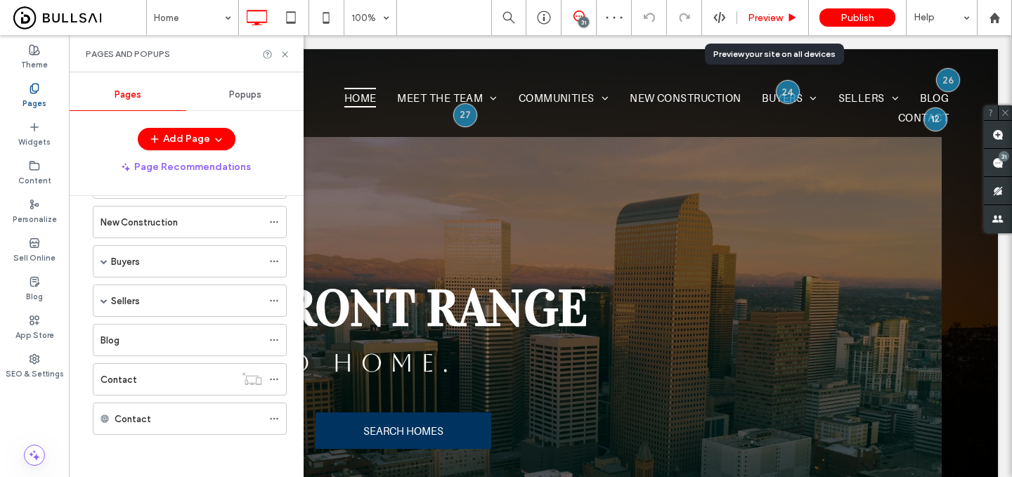
click at [768, 15] on span "Preview" at bounding box center [765, 18] width 35 height 12
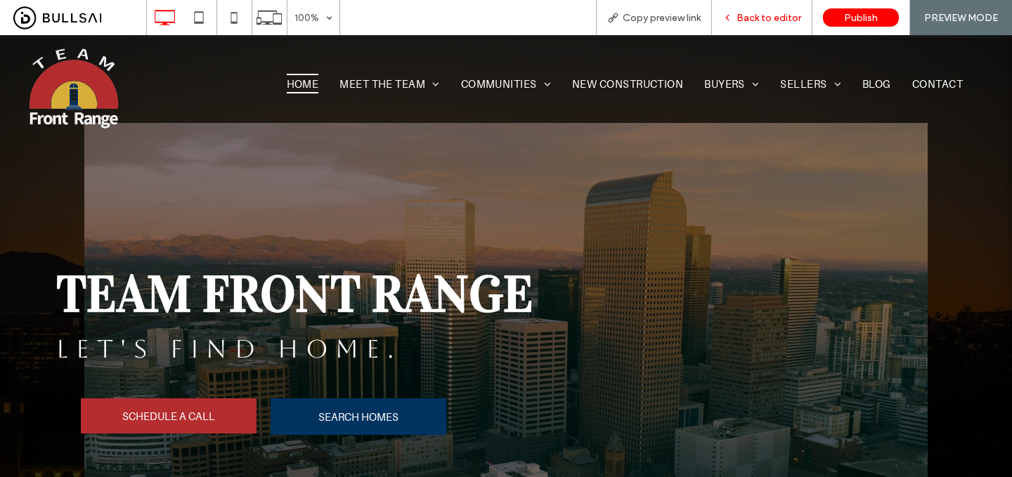
click at [776, 13] on span "Back to editor" at bounding box center [768, 18] width 65 height 12
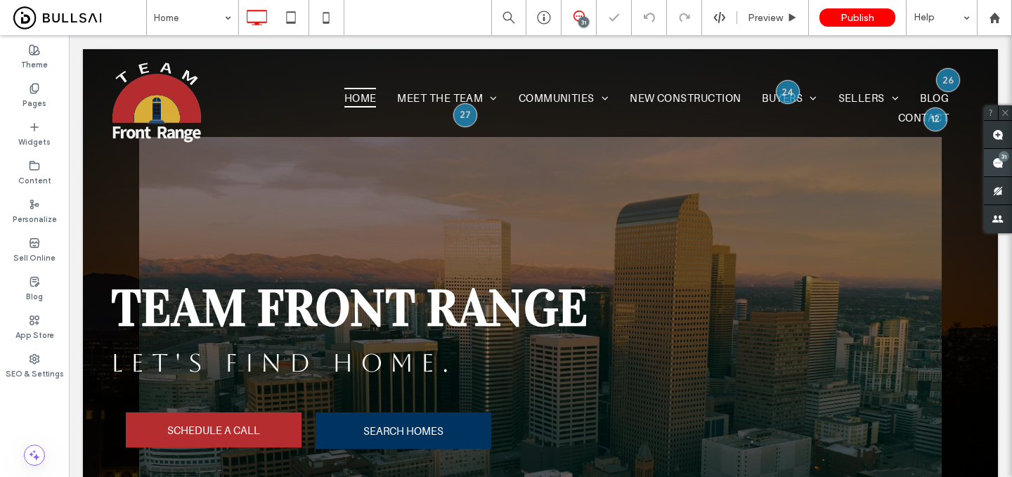
click at [1004, 157] on div "31" at bounding box center [1003, 156] width 11 height 11
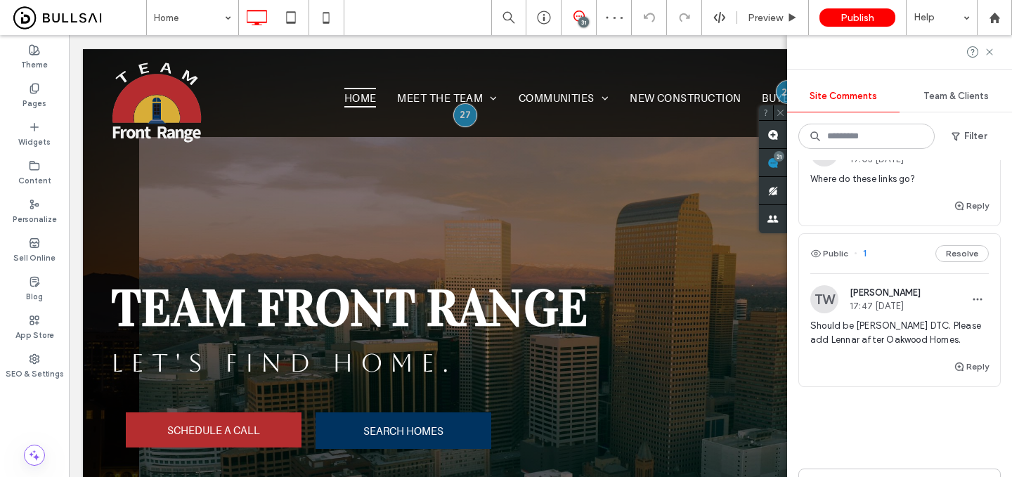
scroll to position [4510, 0]
click at [888, 321] on span "Should be Keller Williams DTC. Please add Lennar after Oakwood Homes." at bounding box center [899, 335] width 178 height 28
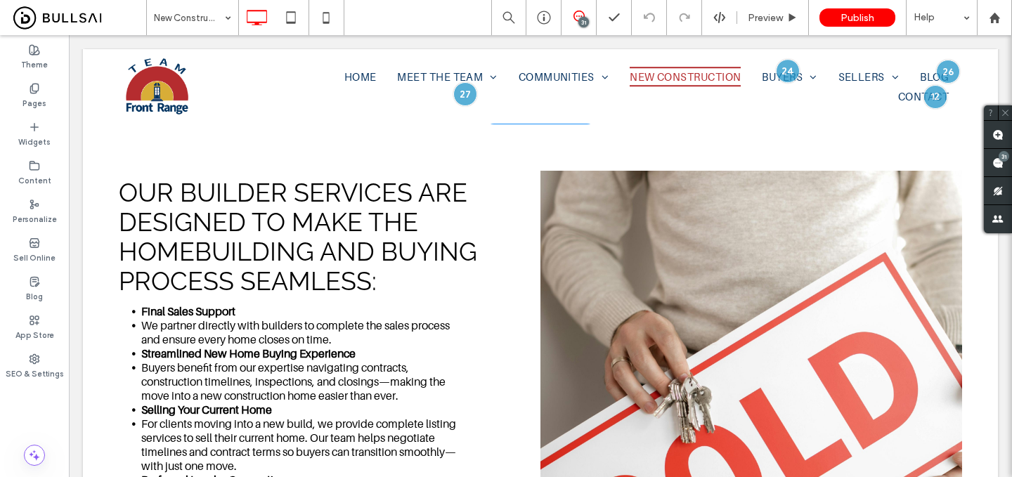
scroll to position [427, 0]
click at [1005, 160] on div "31" at bounding box center [1003, 156] width 11 height 11
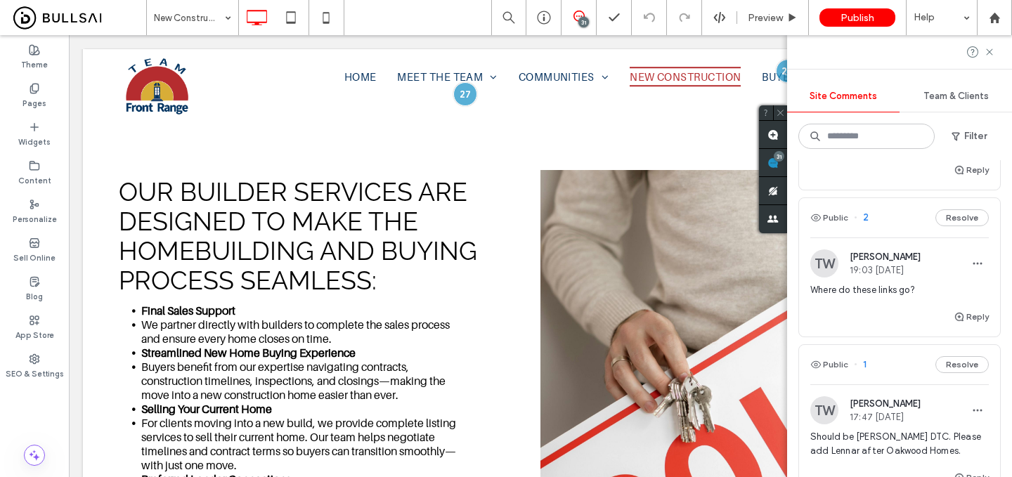
scroll to position [4373, 0]
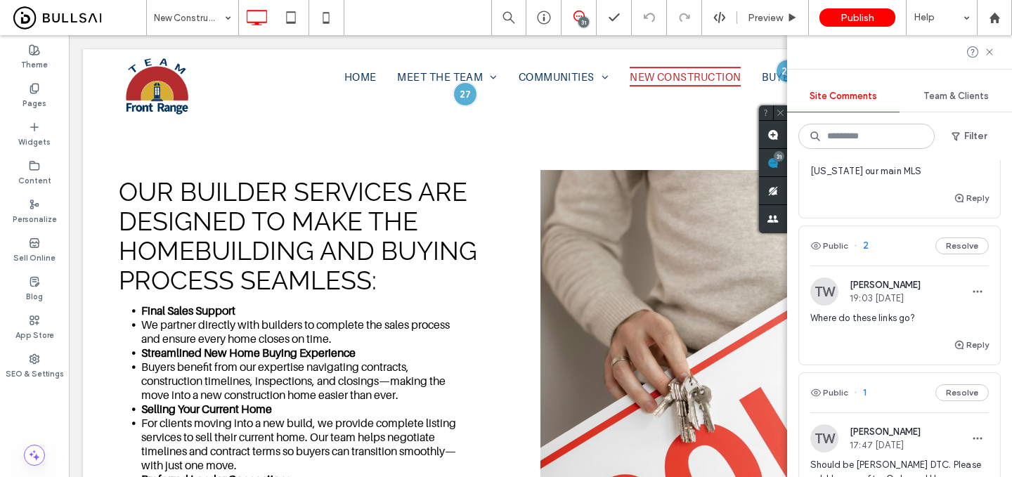
click at [887, 311] on span "Where do these links go?" at bounding box center [899, 318] width 178 height 14
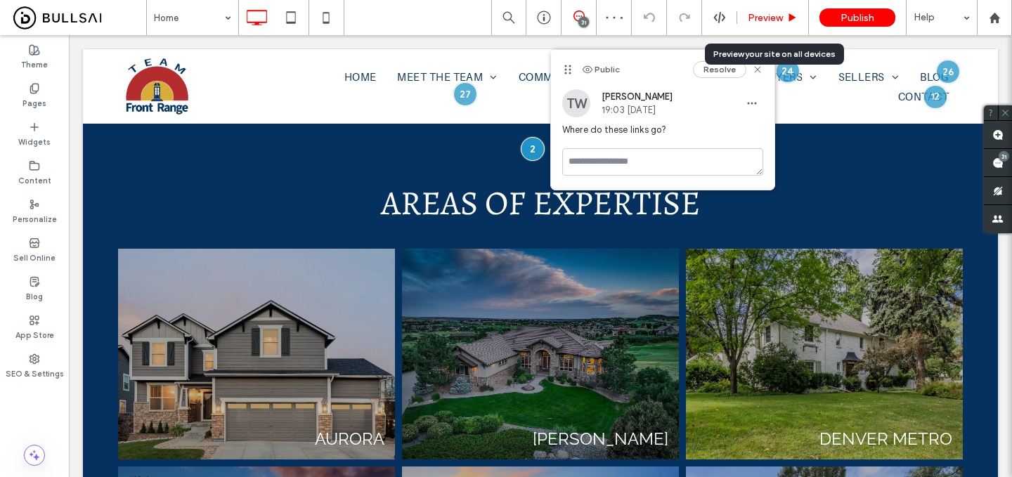
click at [758, 13] on span "Preview" at bounding box center [765, 18] width 35 height 12
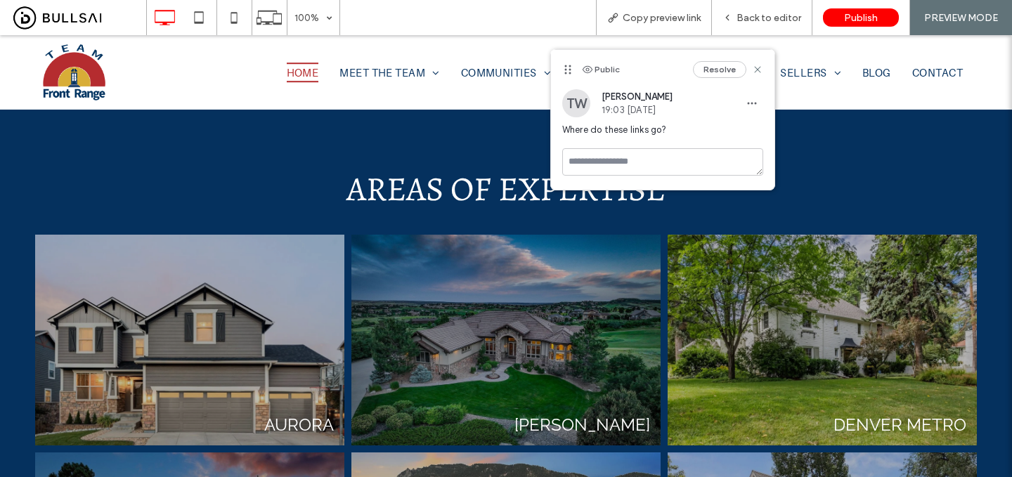
click at [237, 276] on link at bounding box center [189, 339] width 327 height 223
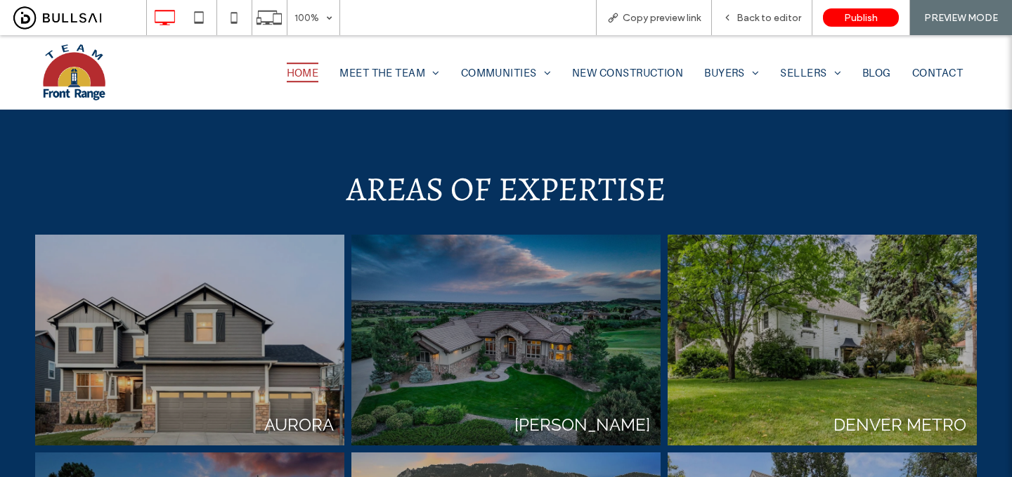
click at [285, 321] on link at bounding box center [189, 339] width 327 height 223
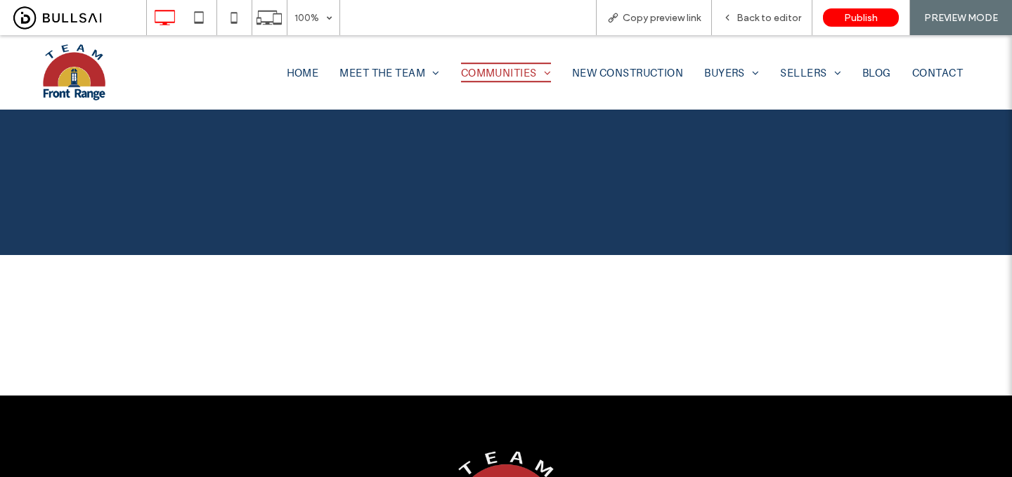
scroll to position [91, 0]
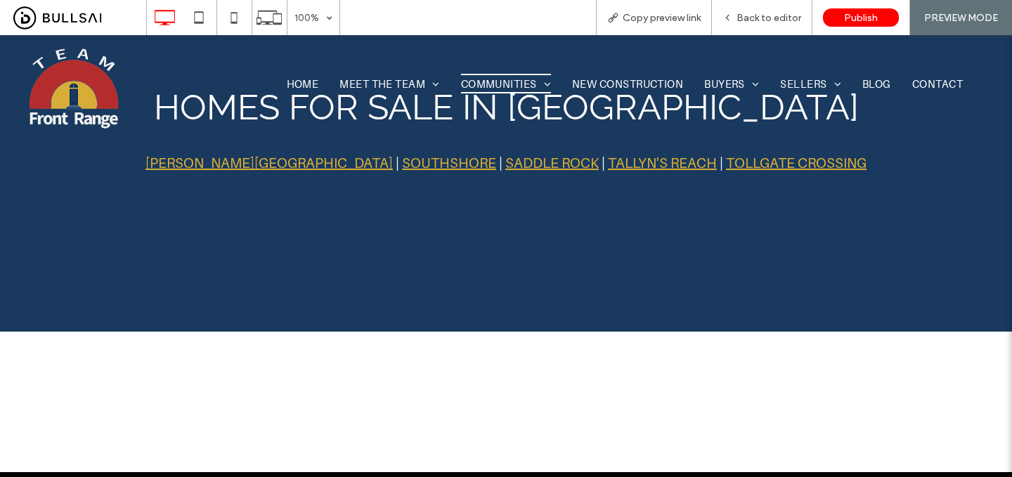
click at [280, 168] on link "MURPHY CREEK" at bounding box center [268, 163] width 247 height 17
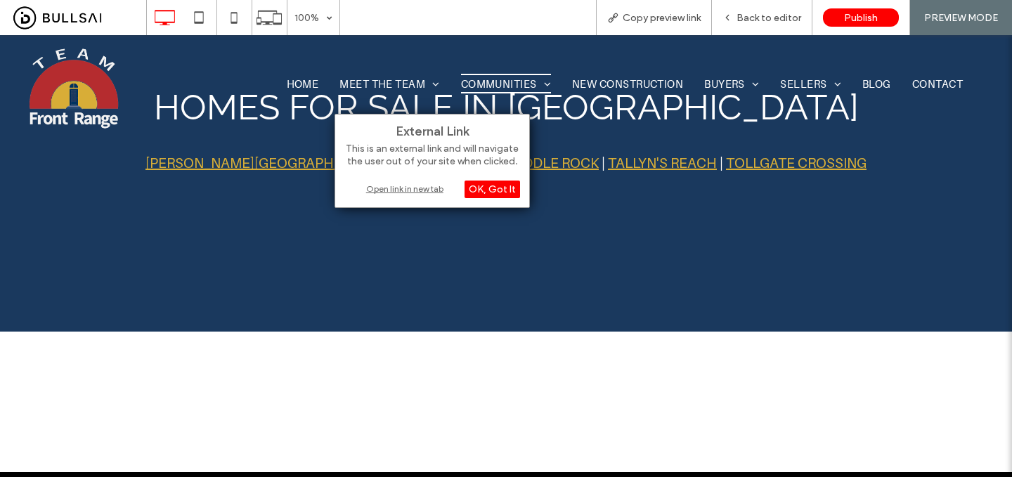
click at [391, 190] on div "Open link in new tab" at bounding box center [432, 188] width 176 height 15
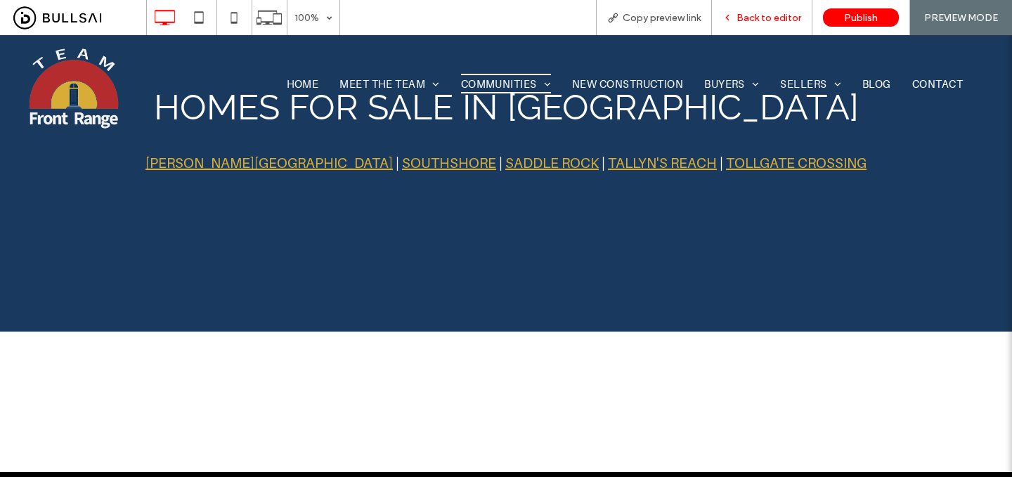
click at [750, 22] on span "Back to editor" at bounding box center [768, 18] width 65 height 12
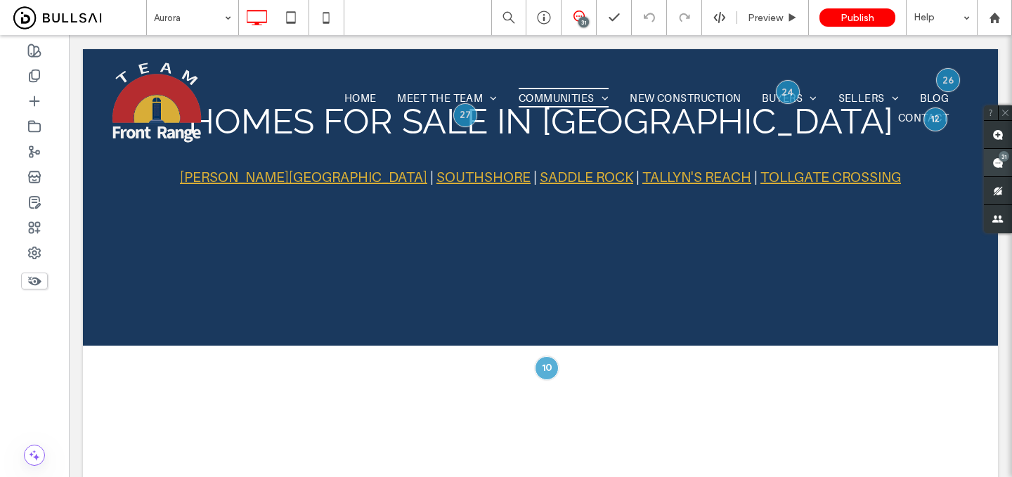
click at [1002, 157] on div "31" at bounding box center [1003, 156] width 11 height 11
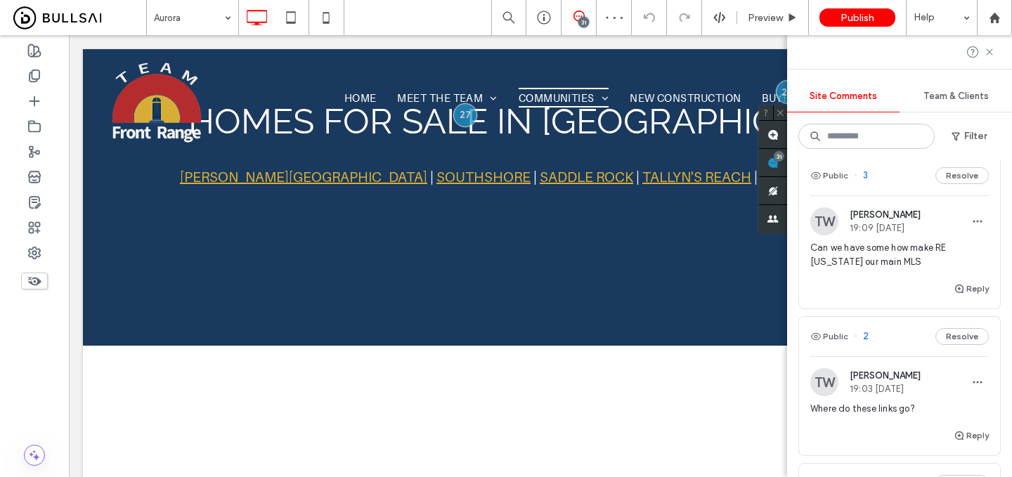
scroll to position [4261, 0]
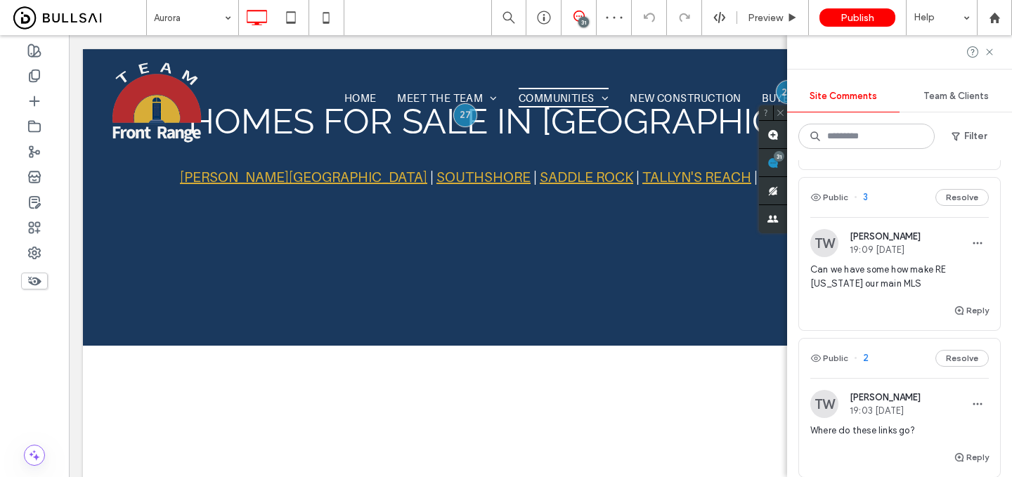
click at [901, 263] on span "Can we have some how make RE Colorado our main MLS" at bounding box center [899, 277] width 178 height 28
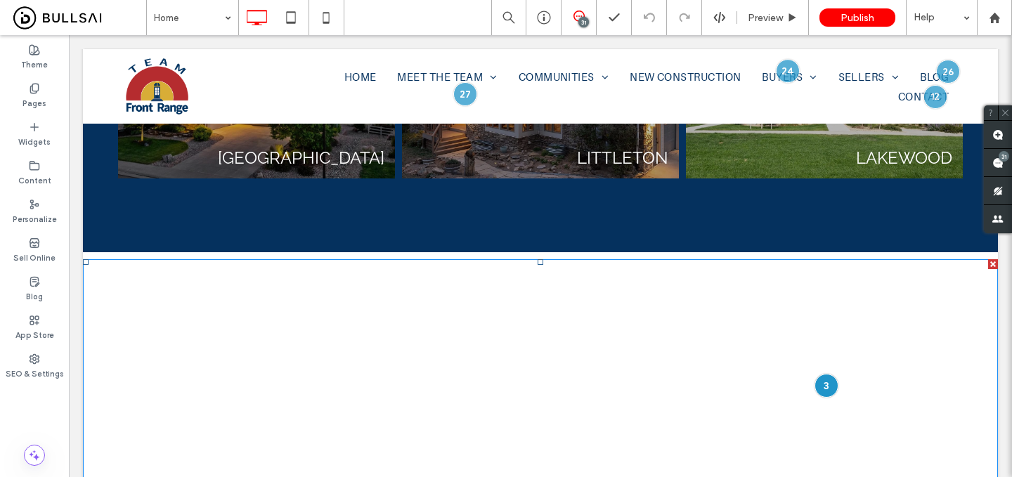
scroll to position [3051, 0]
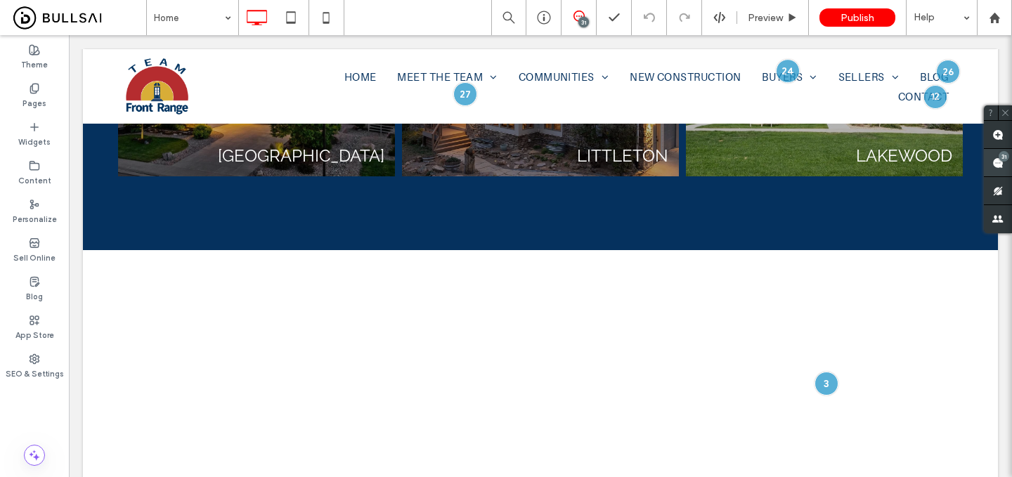
click at [1001, 161] on use at bounding box center [997, 162] width 11 height 11
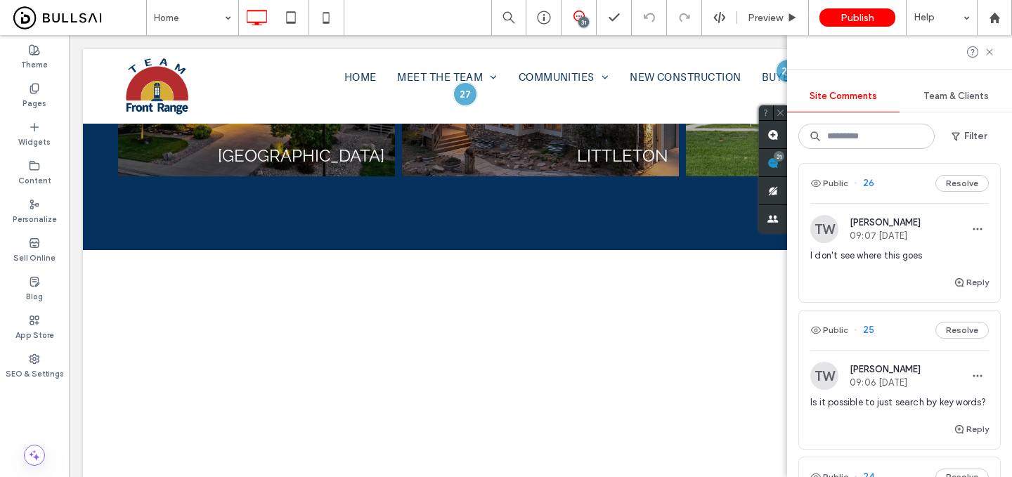
scroll to position [951, 0]
